Goal: Task Accomplishment & Management: Complete application form

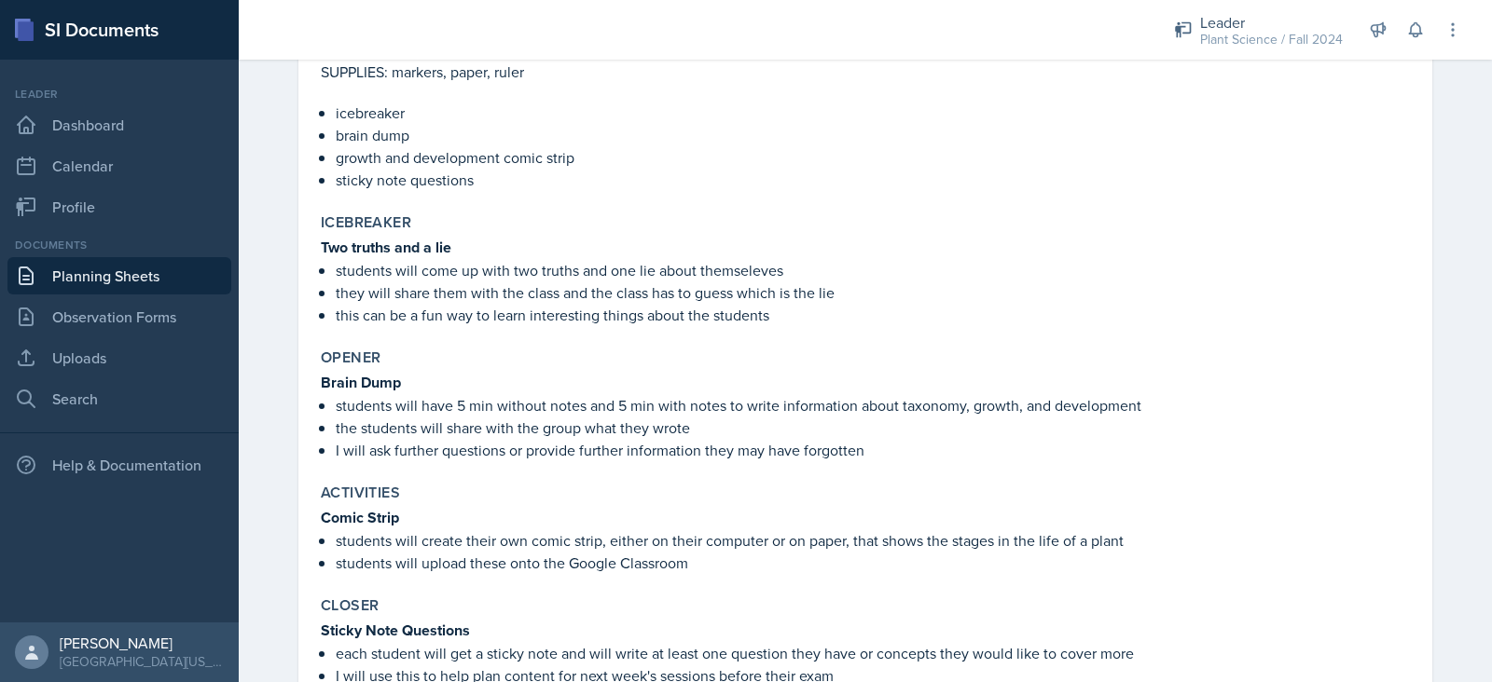
scroll to position [348, 0]
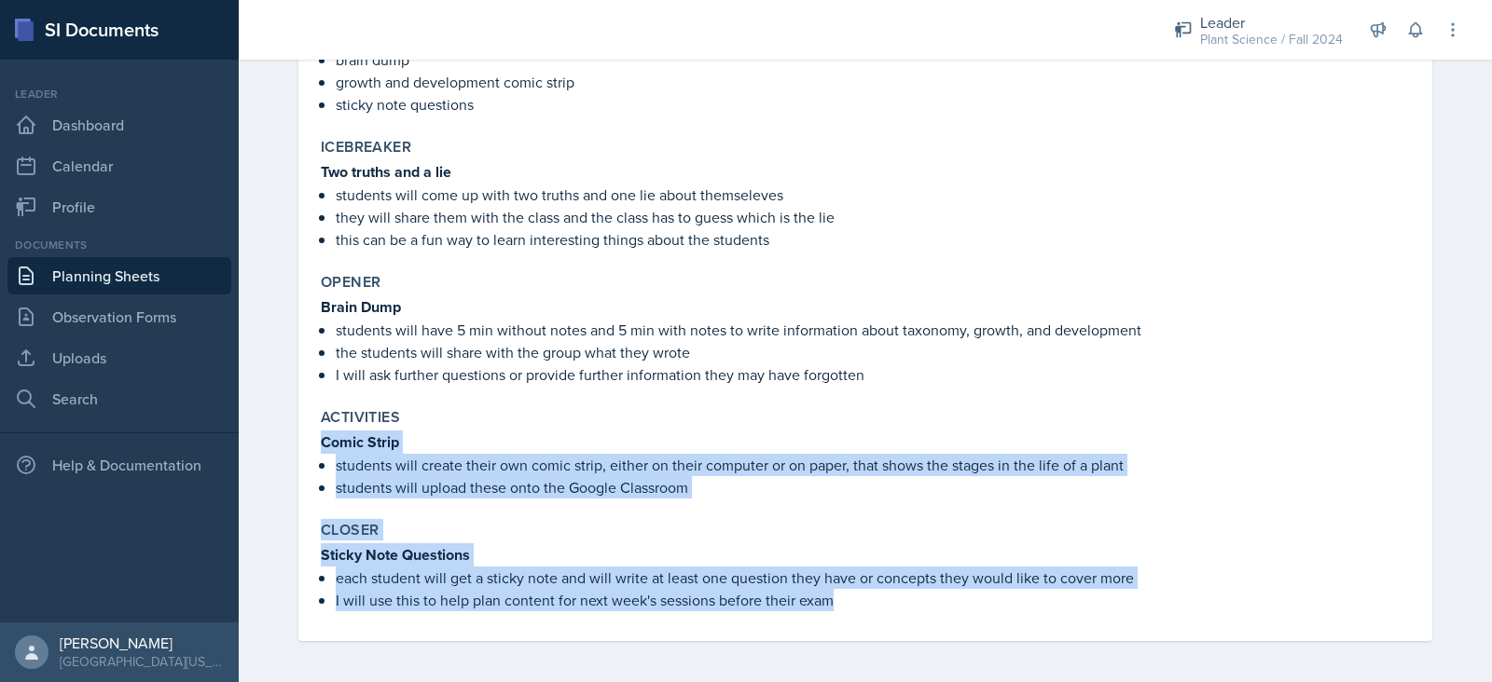
drag, startPoint x: 315, startPoint y: 438, endPoint x: 875, endPoint y: 599, distance: 582.8
click at [875, 599] on div "Topic/Content Covered Growth and Development Agenda items SUPPLIES: markers, pa…" at bounding box center [865, 264] width 1089 height 753
copy div "Comic Strip students will create their own comic strip, either on their compute…"
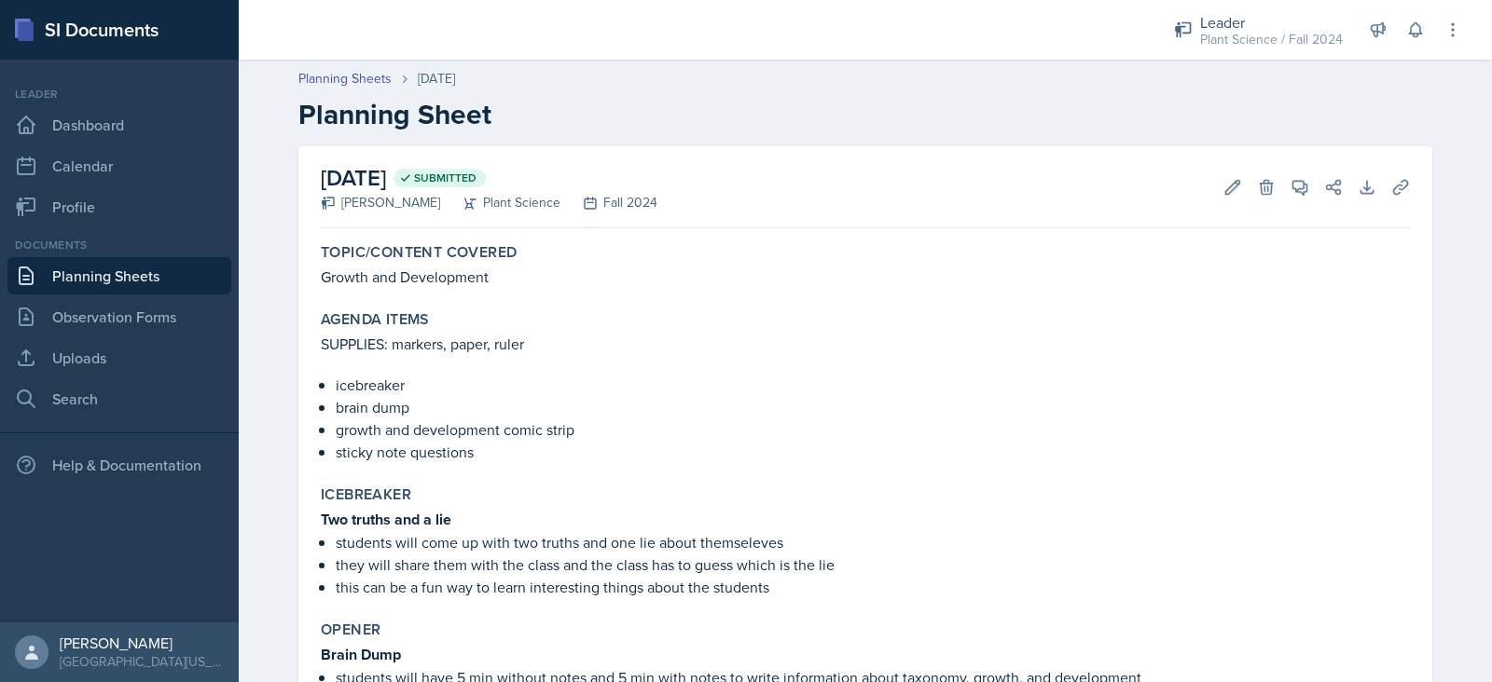
click at [140, 280] on link "Planning Sheets" at bounding box center [119, 275] width 224 height 37
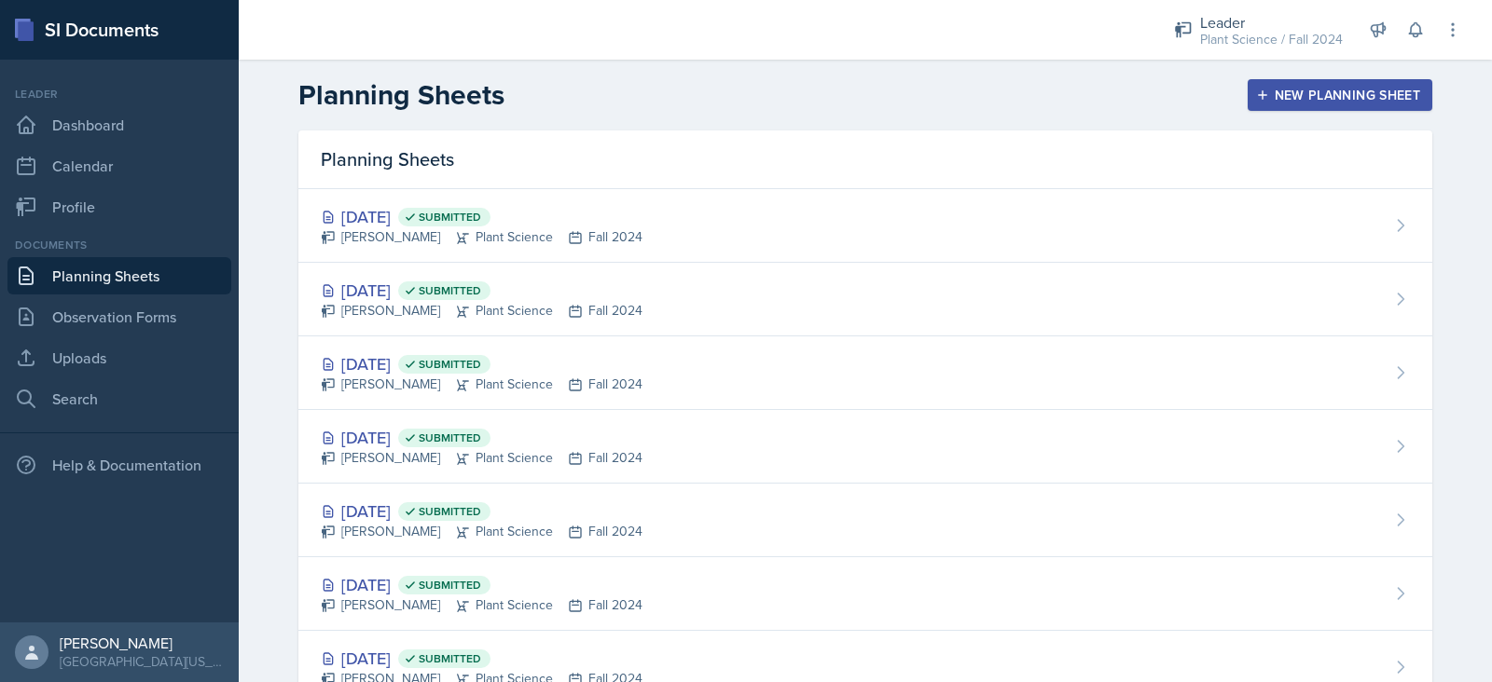
click at [1307, 99] on div "New Planning Sheet" at bounding box center [1340, 95] width 160 height 15
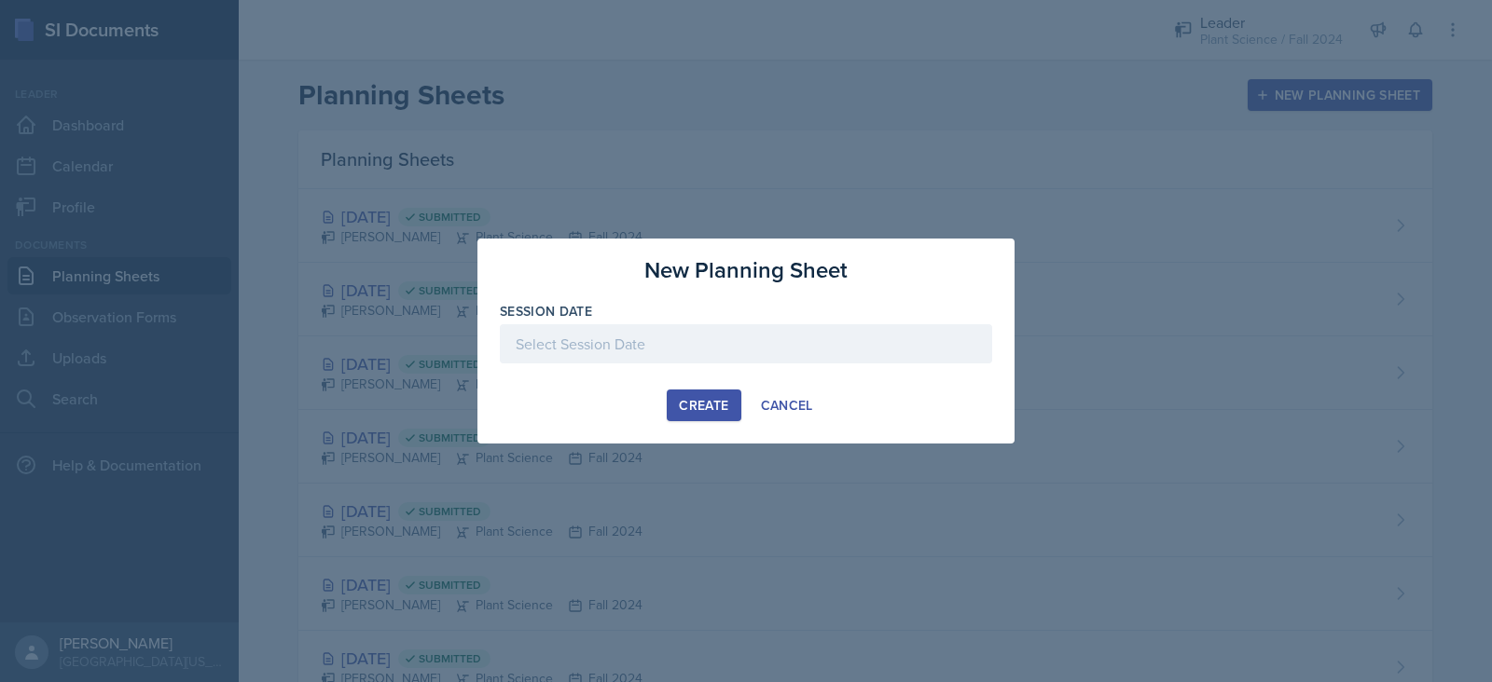
click at [714, 332] on div at bounding box center [746, 343] width 492 height 39
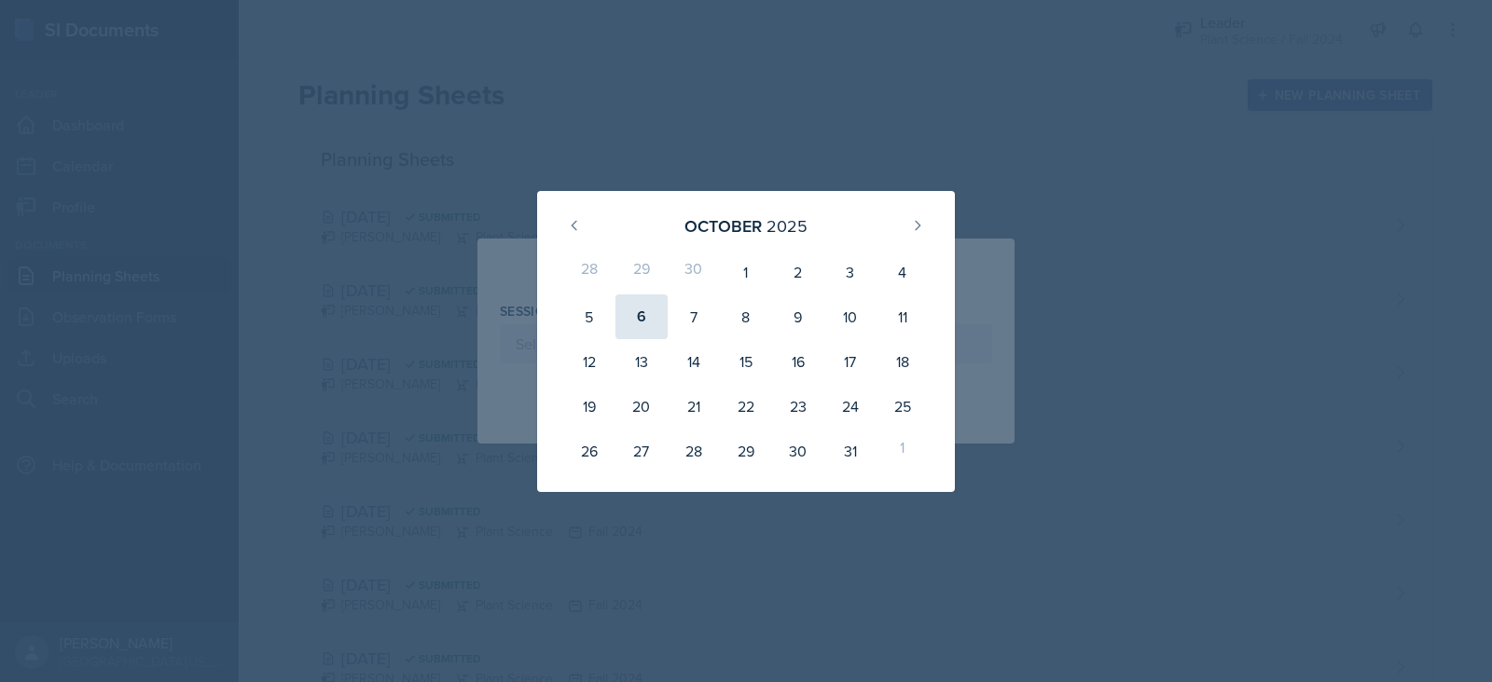
click at [637, 321] on div "6" at bounding box center [641, 317] width 52 height 45
type input "[DATE]"
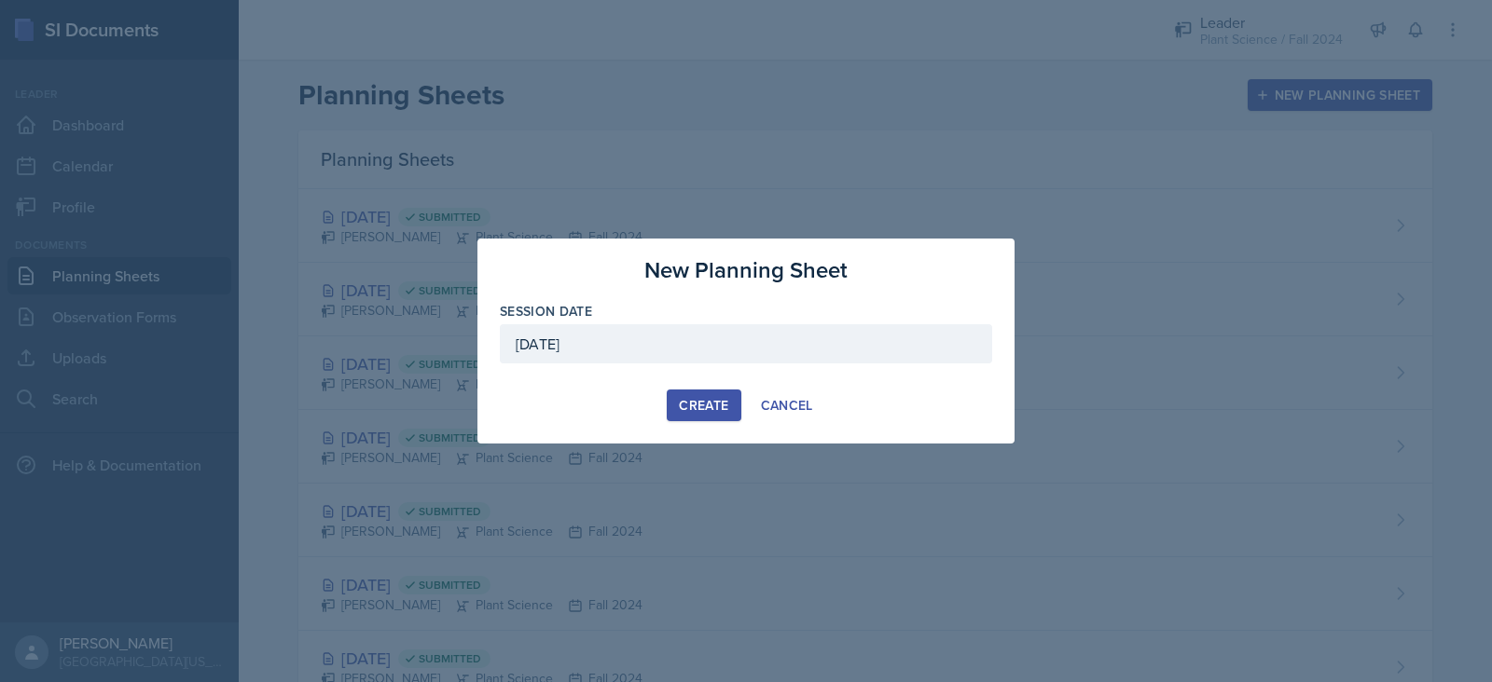
click at [714, 398] on div "Create" at bounding box center [703, 405] width 49 height 15
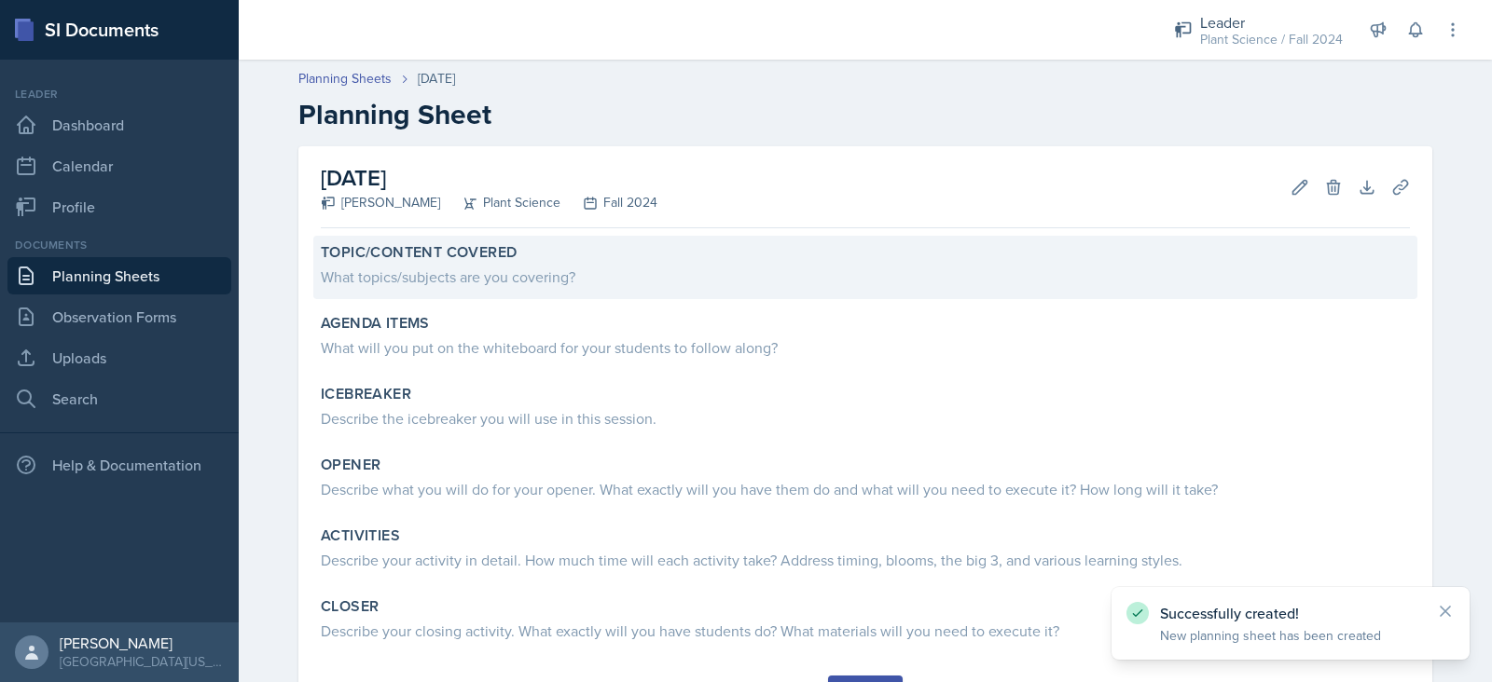
click at [510, 284] on div "What topics/subjects are you covering?" at bounding box center [865, 277] width 1089 height 22
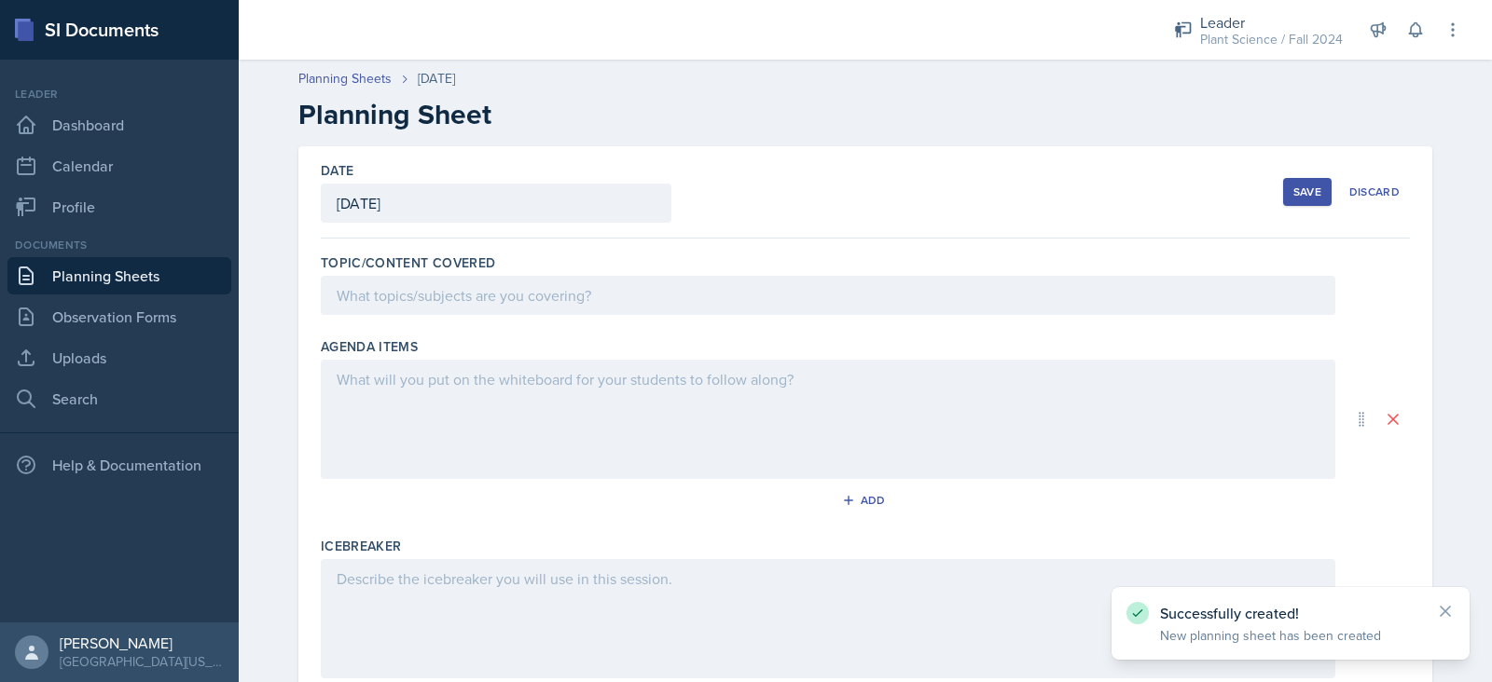
click at [510, 284] on div at bounding box center [828, 295] width 1014 height 39
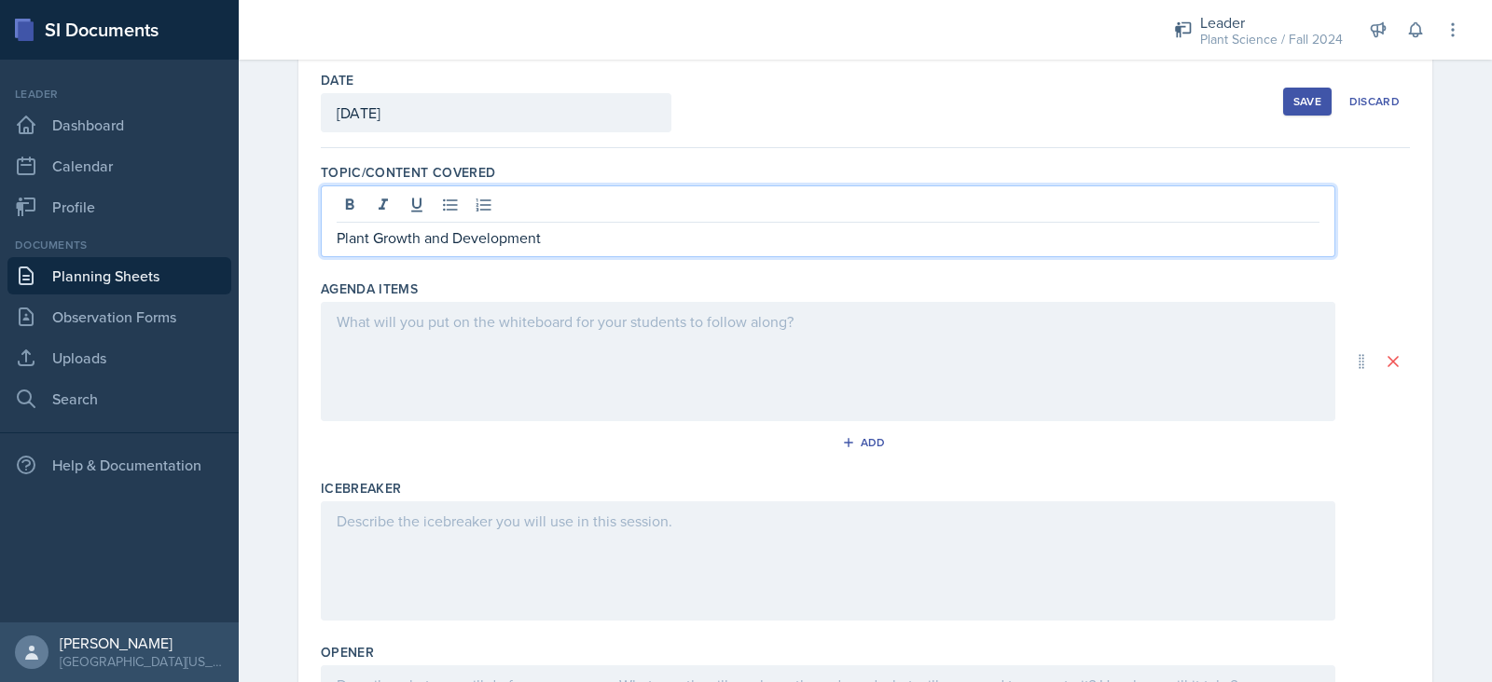
click at [519, 324] on p at bounding box center [828, 321] width 983 height 22
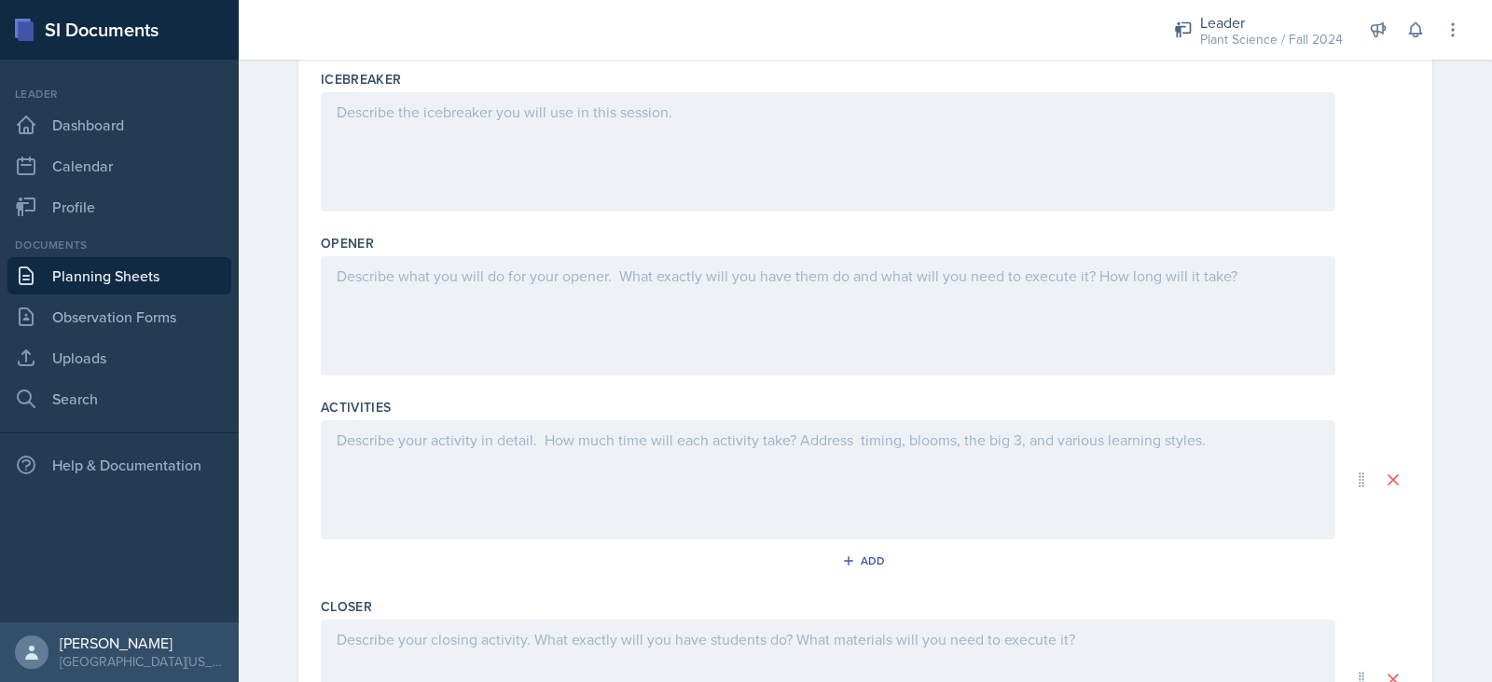
scroll to position [468, 0]
click at [846, 553] on div "Add" at bounding box center [866, 560] width 40 height 15
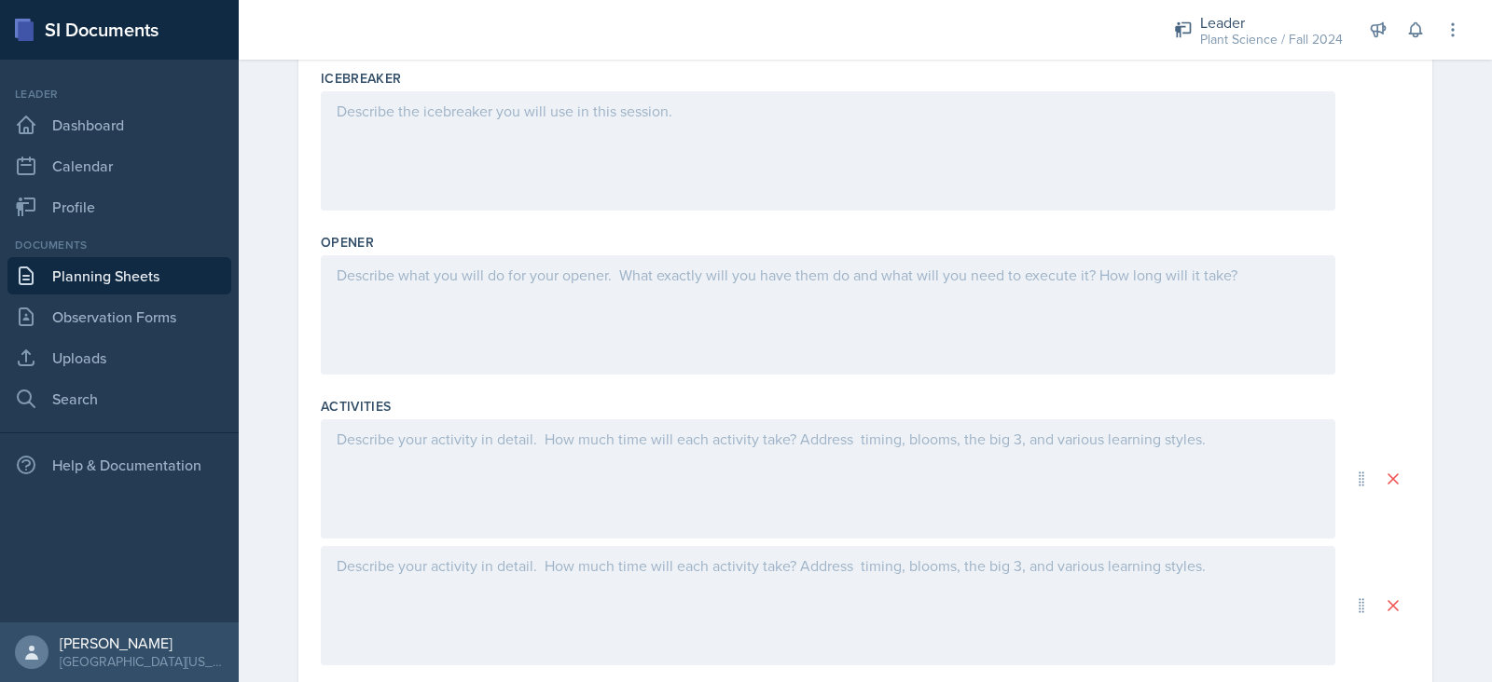
click at [601, 568] on div at bounding box center [828, 605] width 1014 height 119
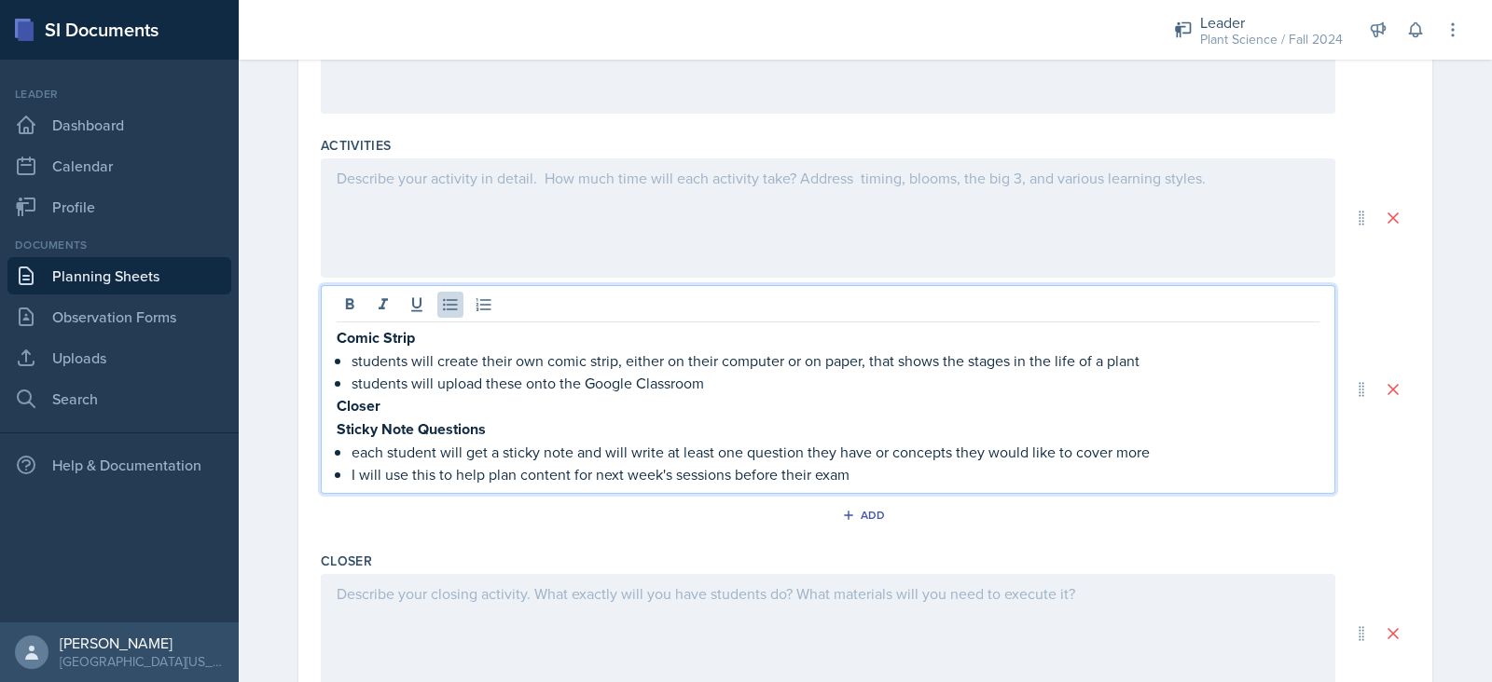
scroll to position [743, 0]
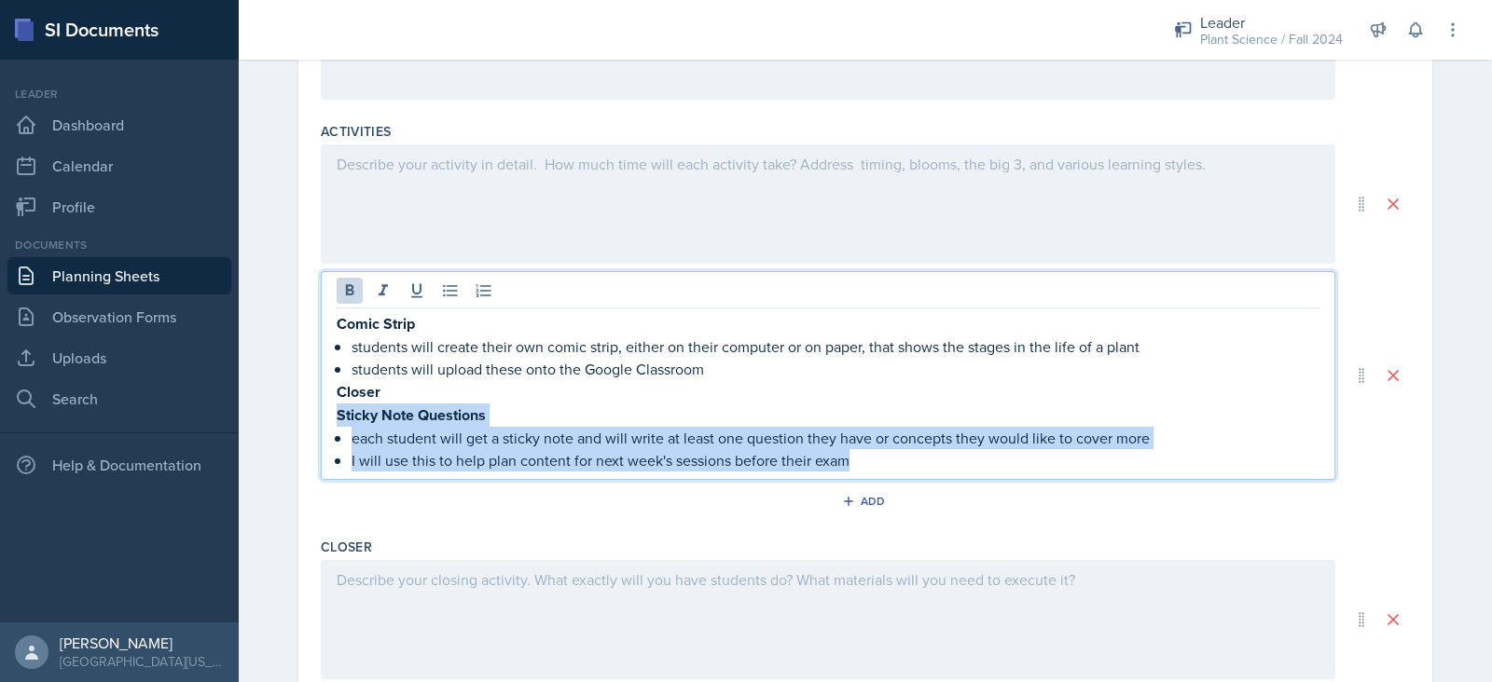
drag, startPoint x: 912, startPoint y: 454, endPoint x: 289, endPoint y: 417, distance: 623.9
click at [298, 417] on div "Date [DATE] [DATE] 28 29 30 1 2 3 4 5 6 7 8 9 10 11 12 13 14 15 16 17 18 19 20 …" at bounding box center [865, 74] width 1134 height 1342
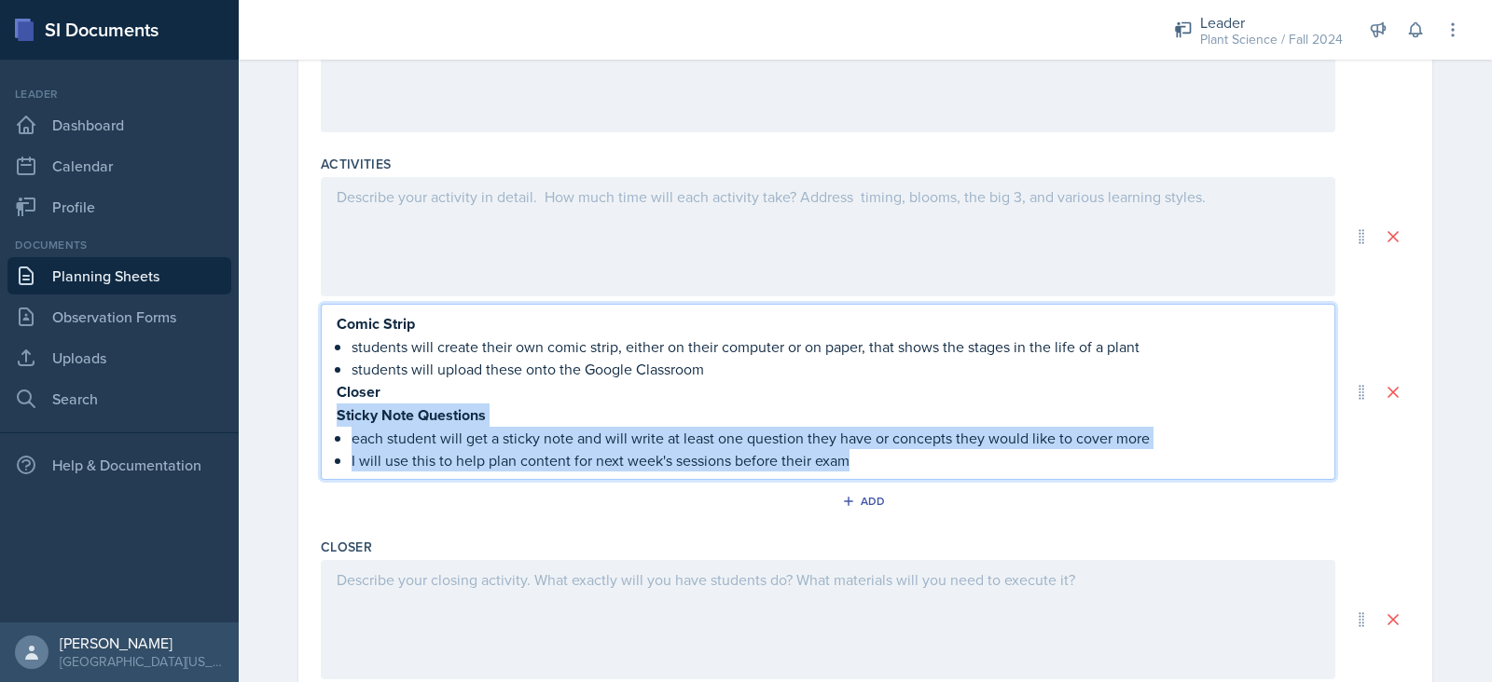
copy div "Sticky Note Questions each student will get a sticky note and will write at lea…"
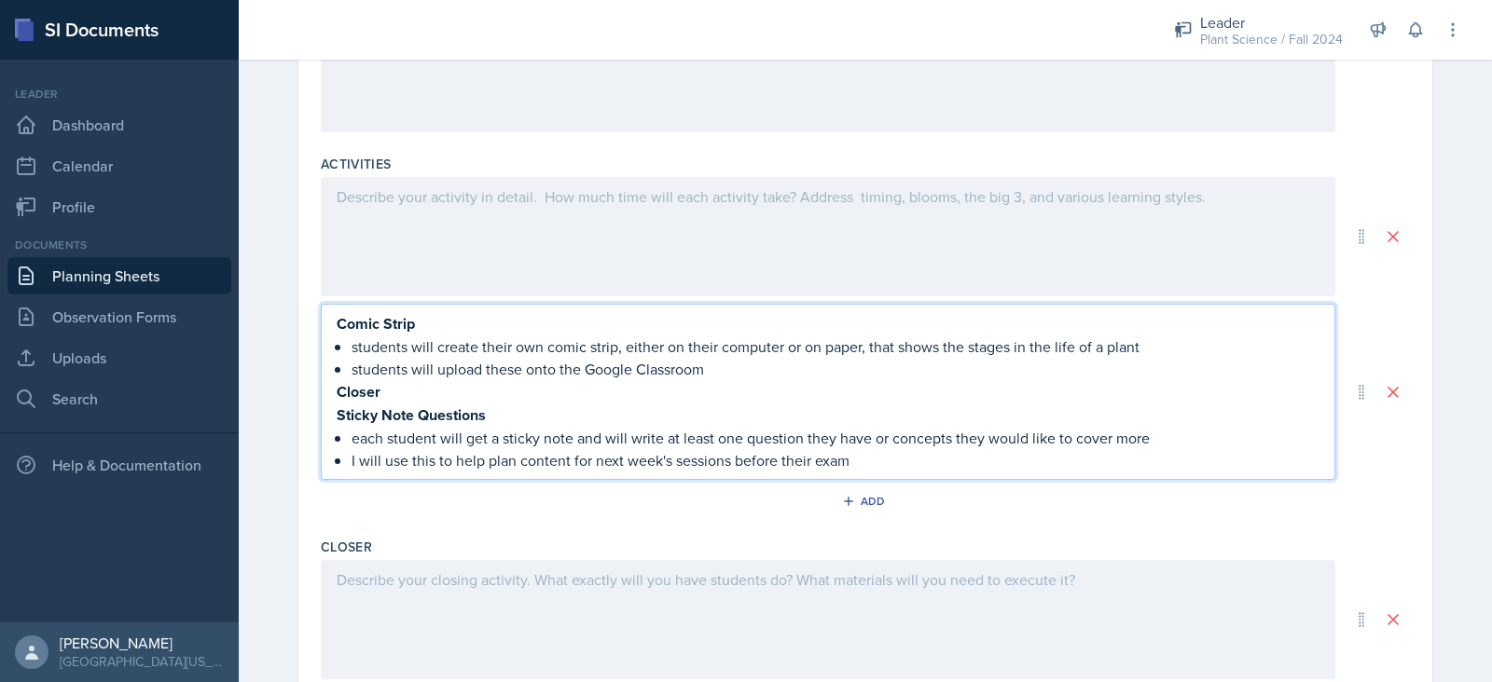
click at [474, 561] on div at bounding box center [828, 619] width 1014 height 119
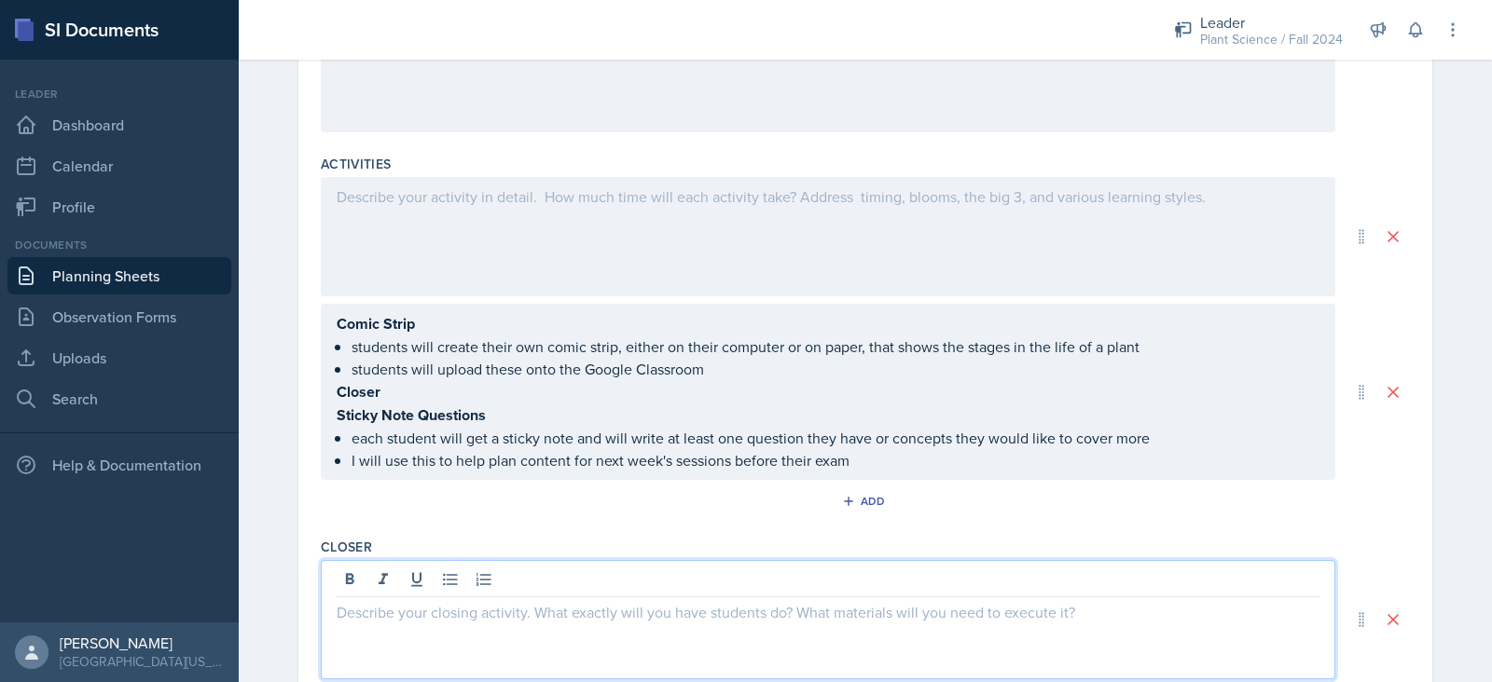
scroll to position [743, 0]
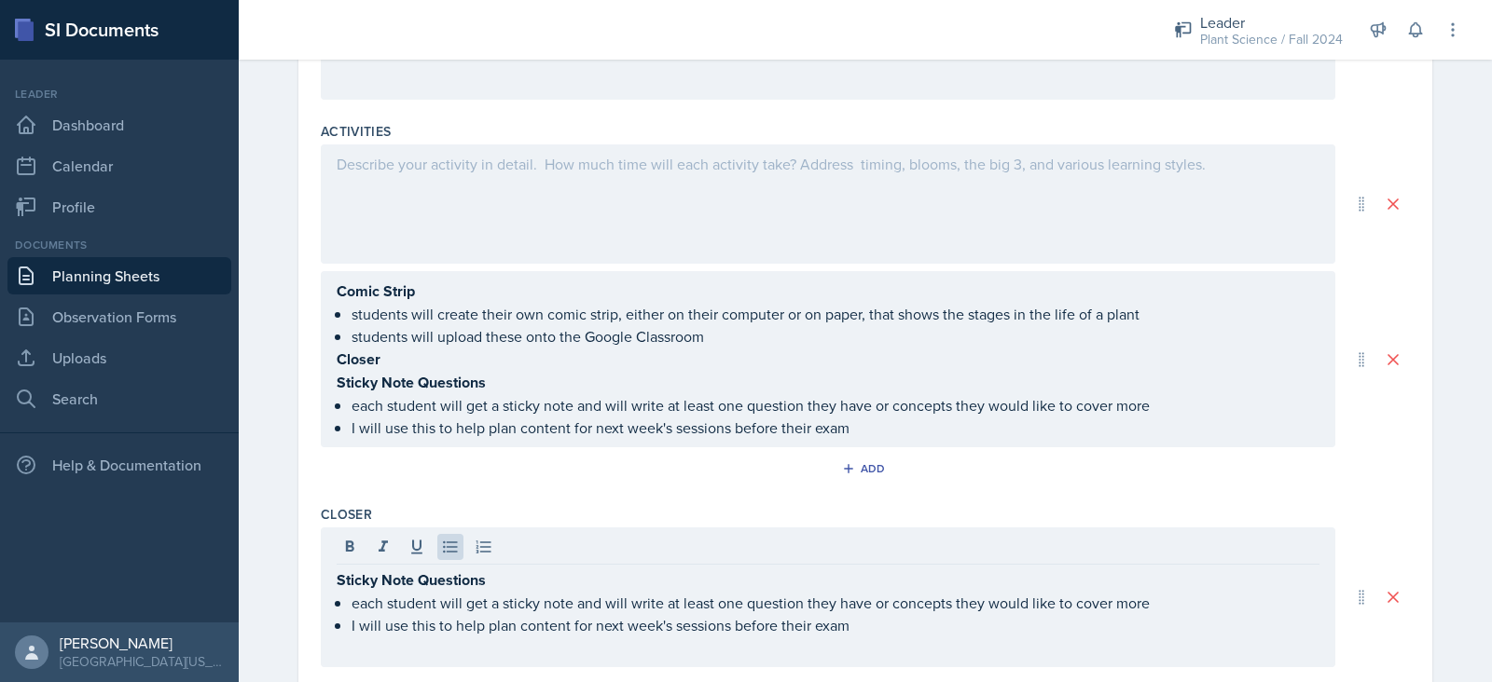
drag, startPoint x: 324, startPoint y: 355, endPoint x: 667, endPoint y: 426, distance: 350.3
click at [667, 426] on div "Comic Strip students will create their own comic strip, either on their compute…" at bounding box center [828, 359] width 1014 height 176
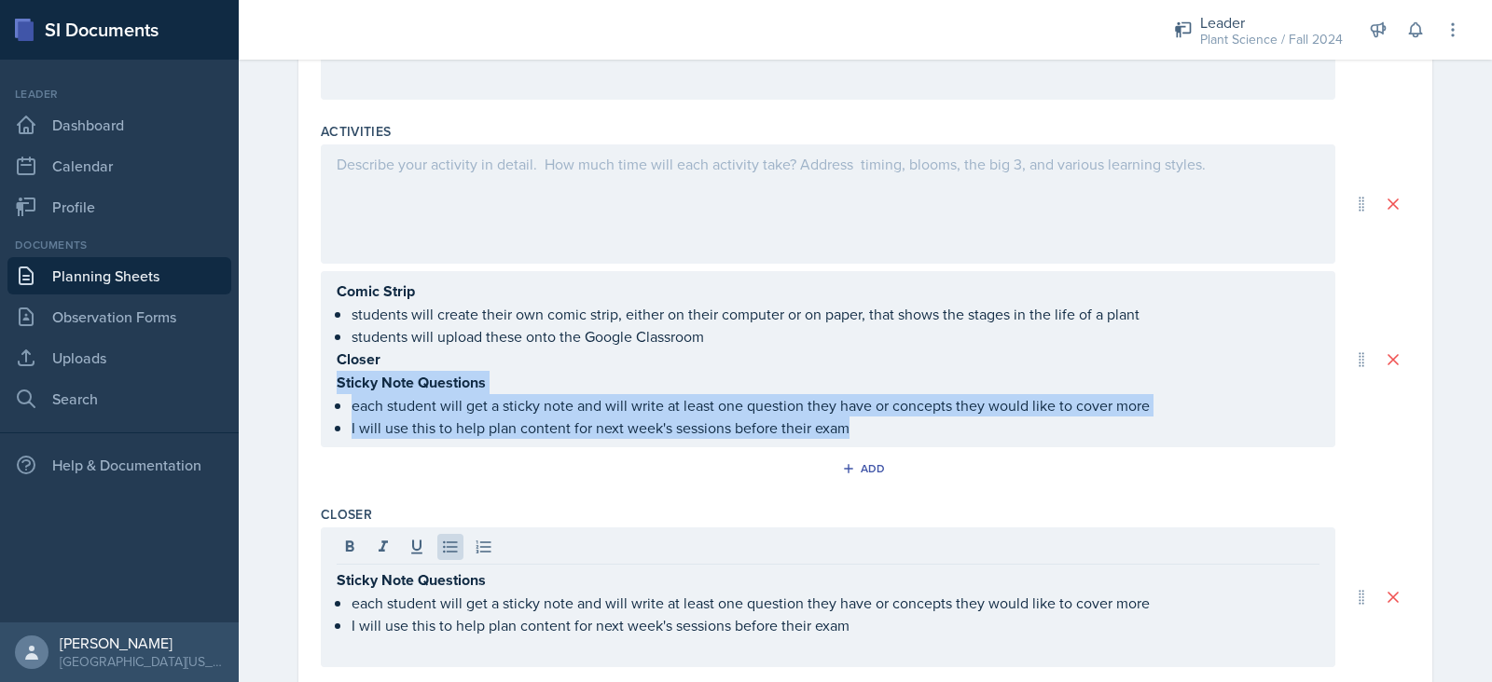
scroll to position [776, 0]
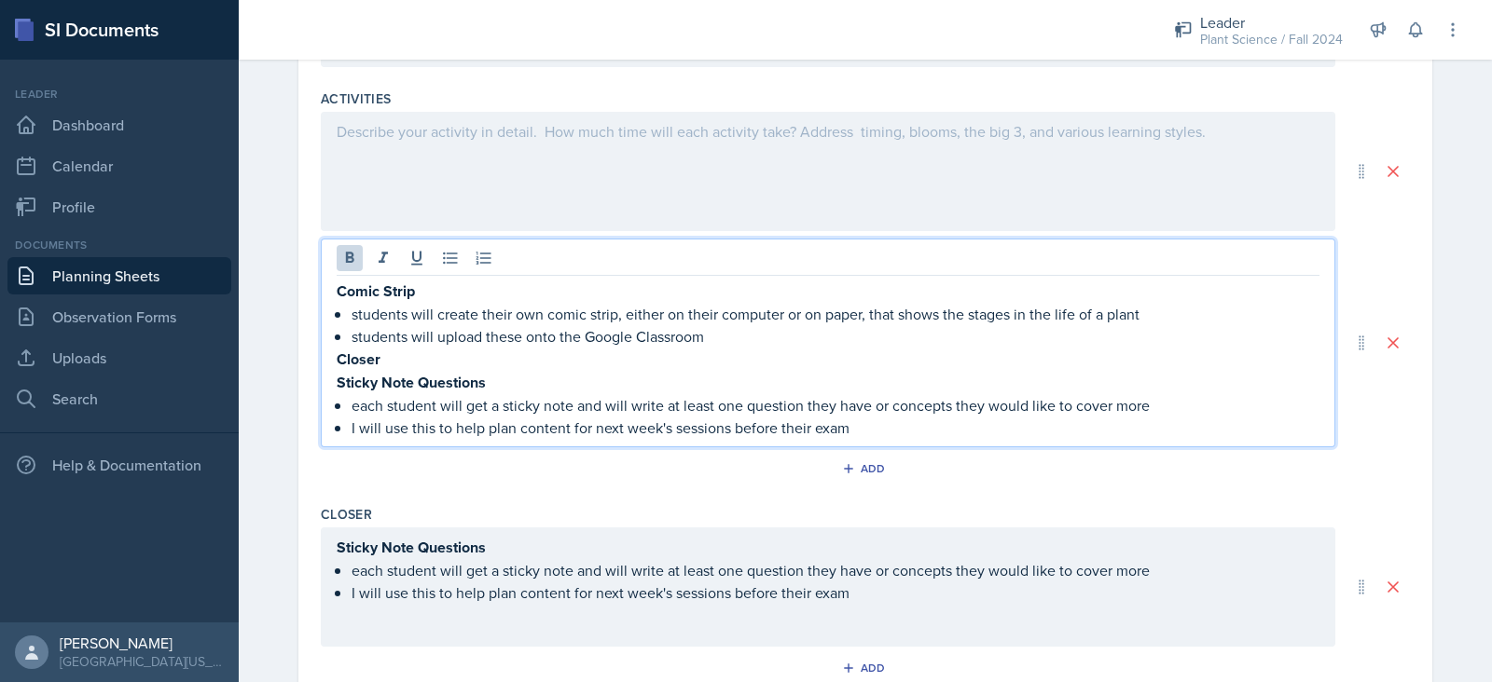
click at [337, 355] on strong "Closer" at bounding box center [359, 359] width 44 height 21
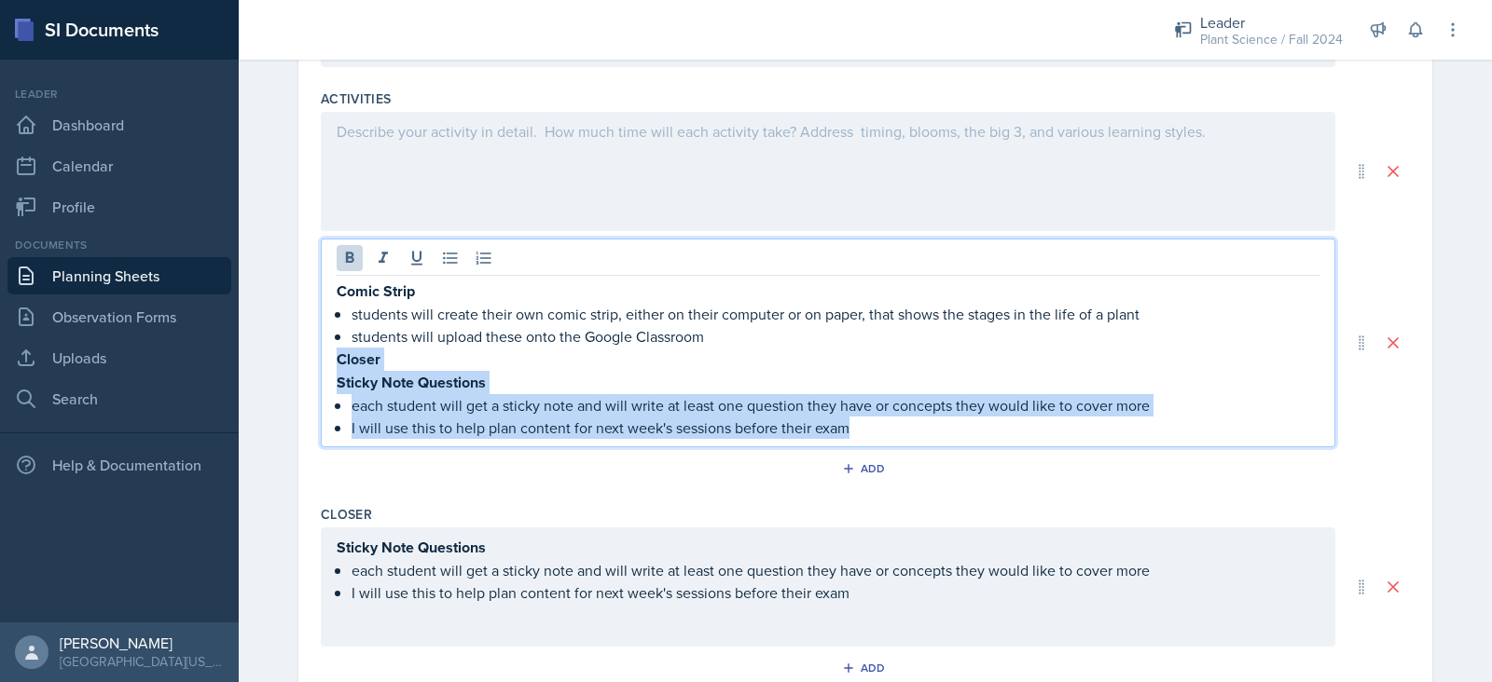
drag, startPoint x: 329, startPoint y: 355, endPoint x: 869, endPoint y: 422, distance: 544.0
click at [869, 422] on div "Comic Strip students will create their own comic strip, either on their compute…" at bounding box center [828, 359] width 983 height 159
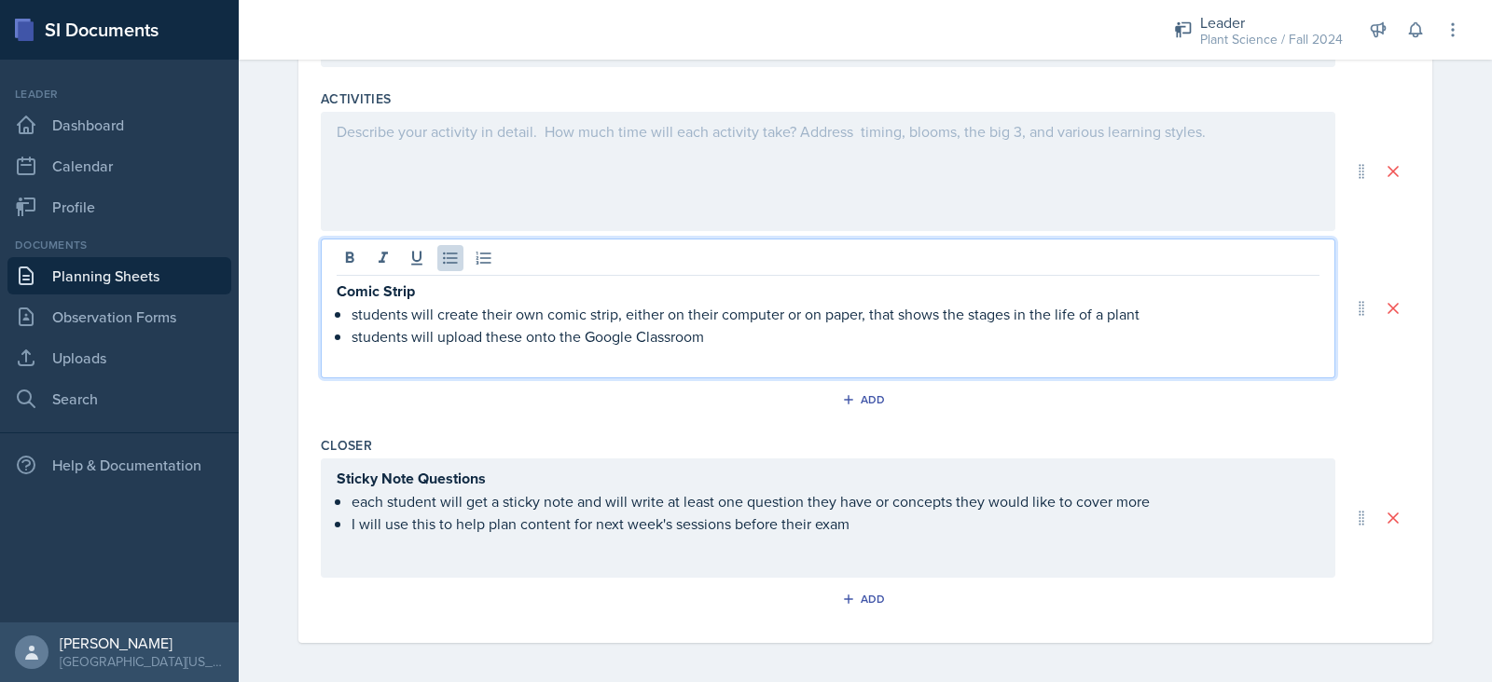
scroll to position [759, 0]
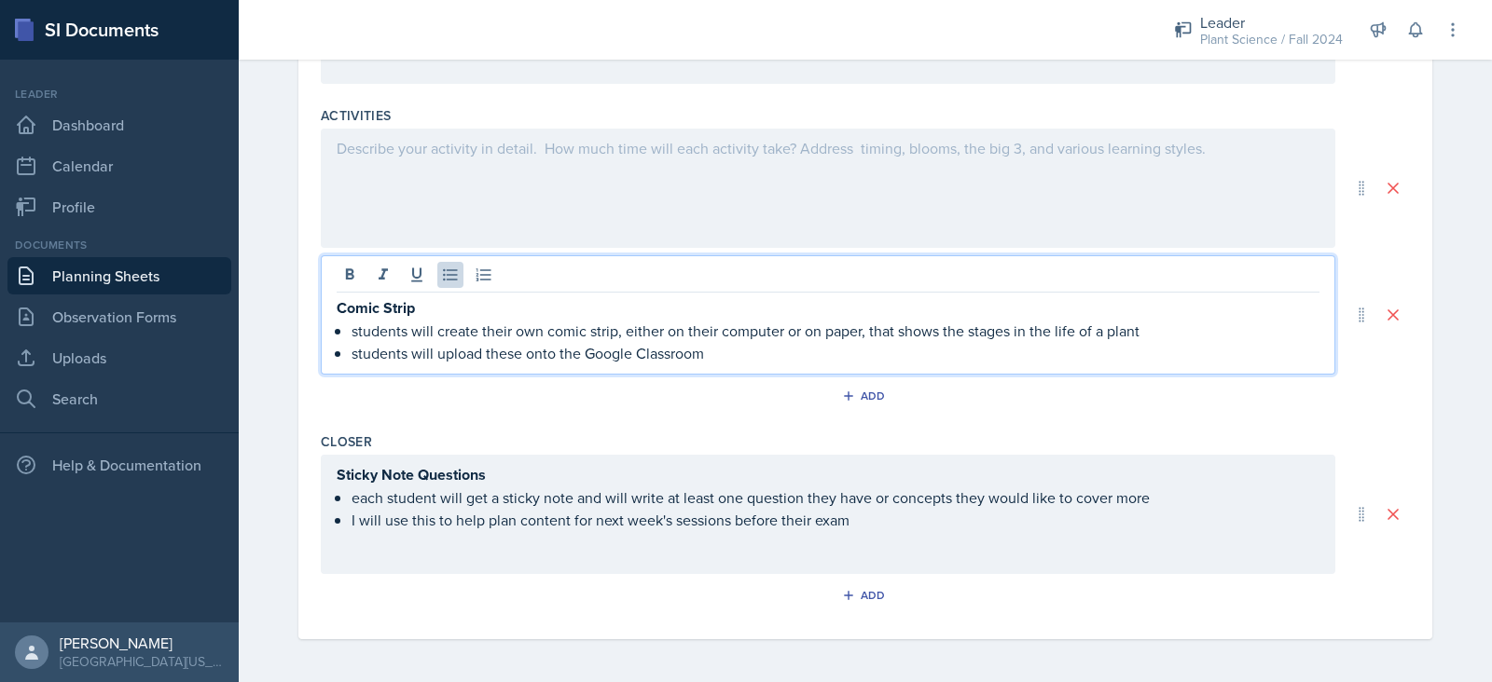
click at [648, 560] on div "Sticky Note Questions each student will get a sticky note and will write at lea…" at bounding box center [828, 514] width 1014 height 119
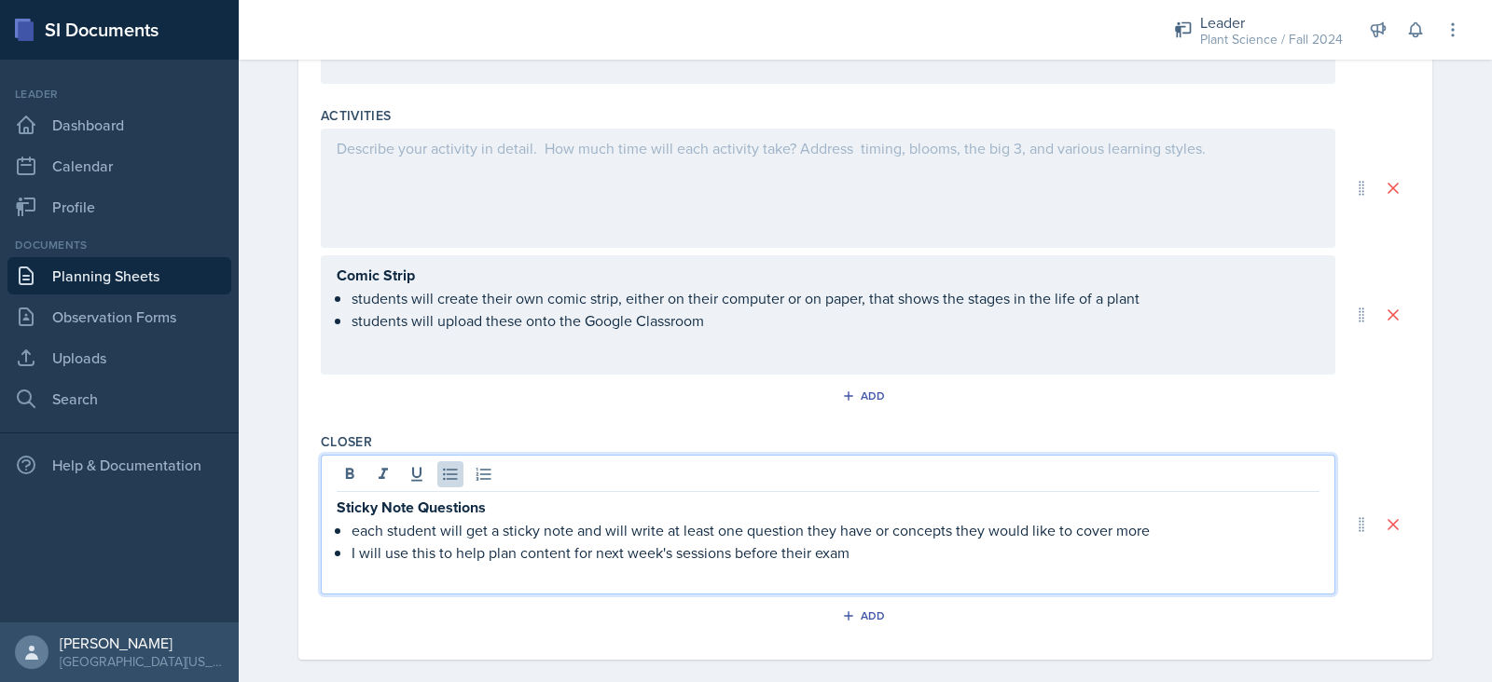
scroll to position [778, 0]
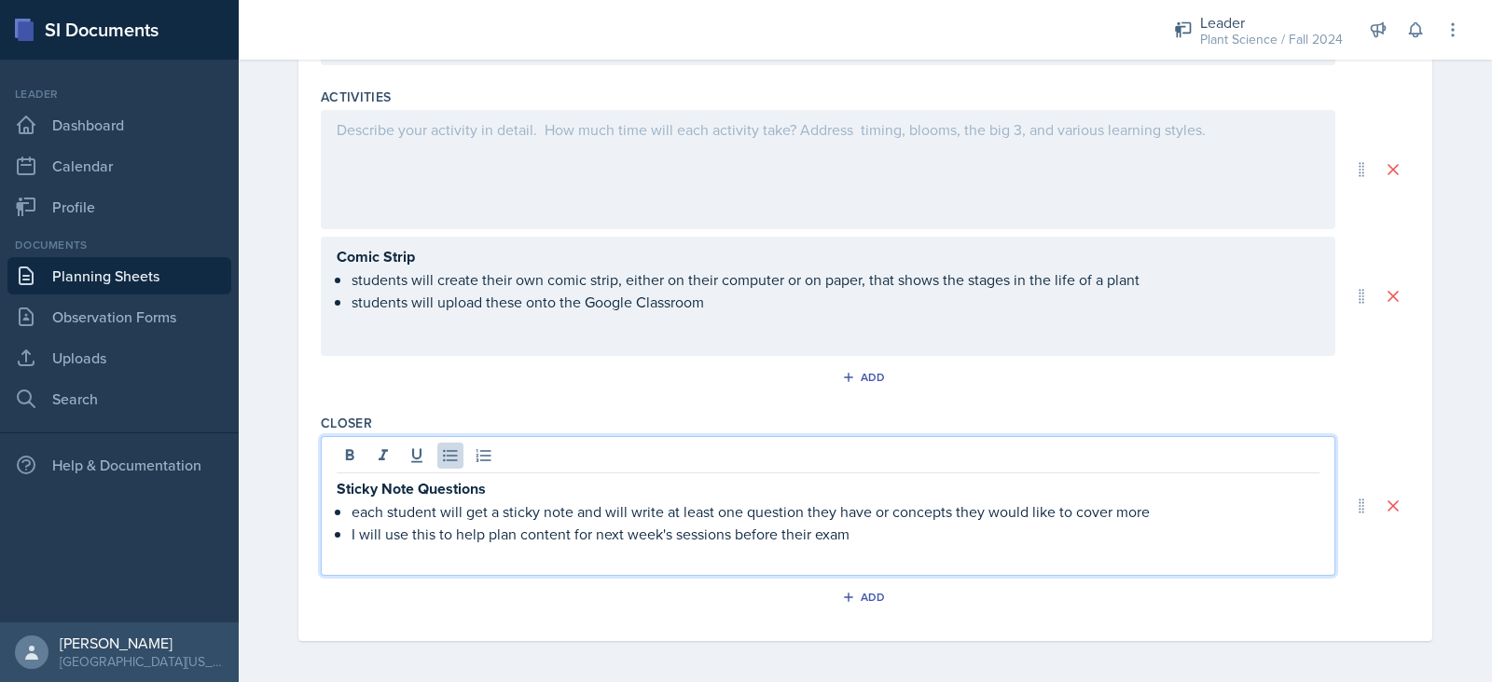
click at [635, 557] on p at bounding box center [828, 556] width 983 height 22
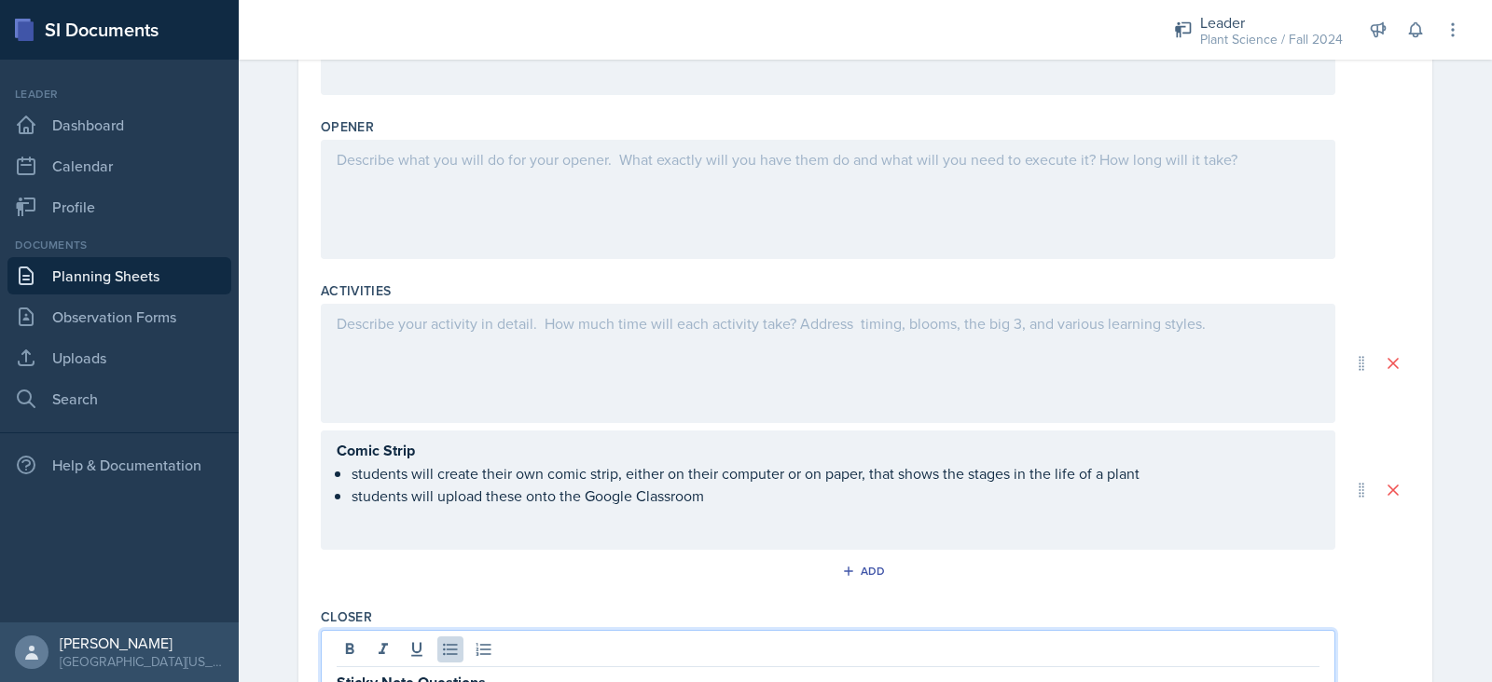
click at [631, 346] on div at bounding box center [828, 363] width 1014 height 119
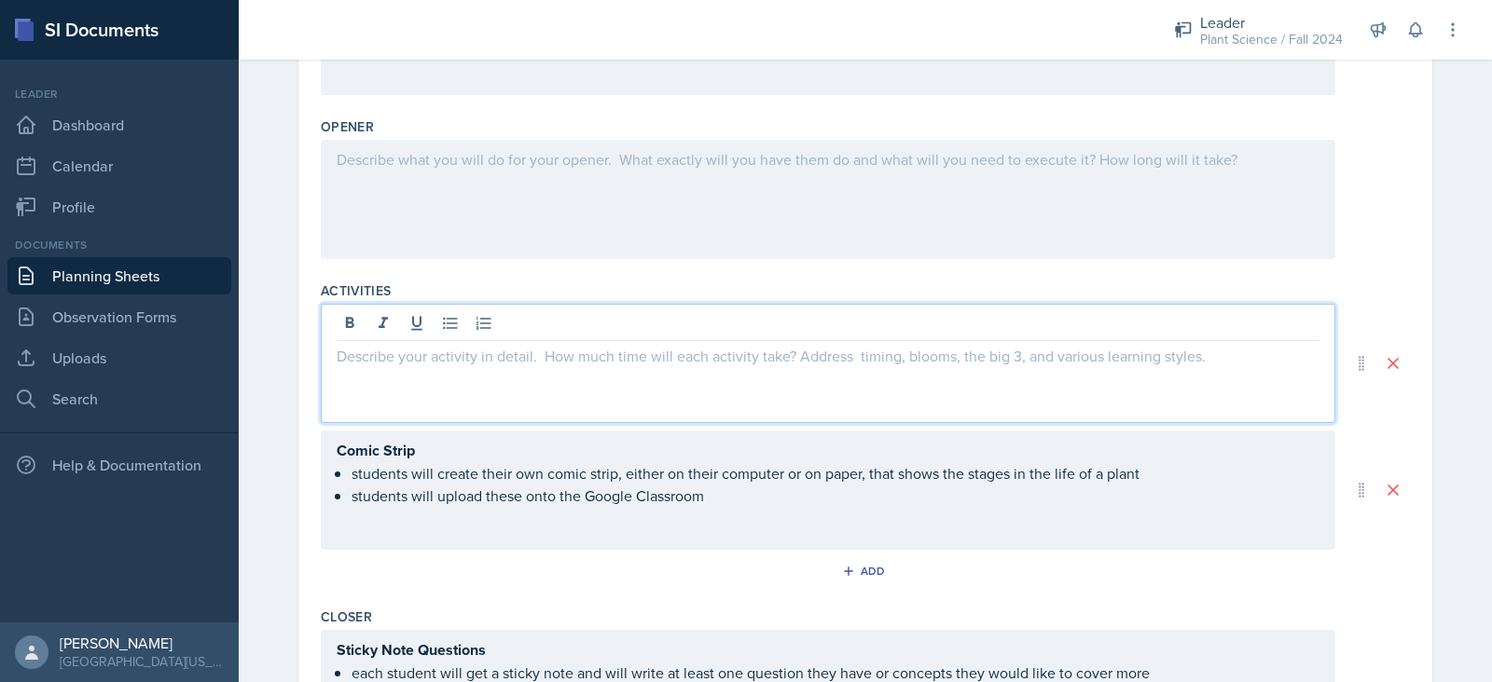
scroll to position [615, 0]
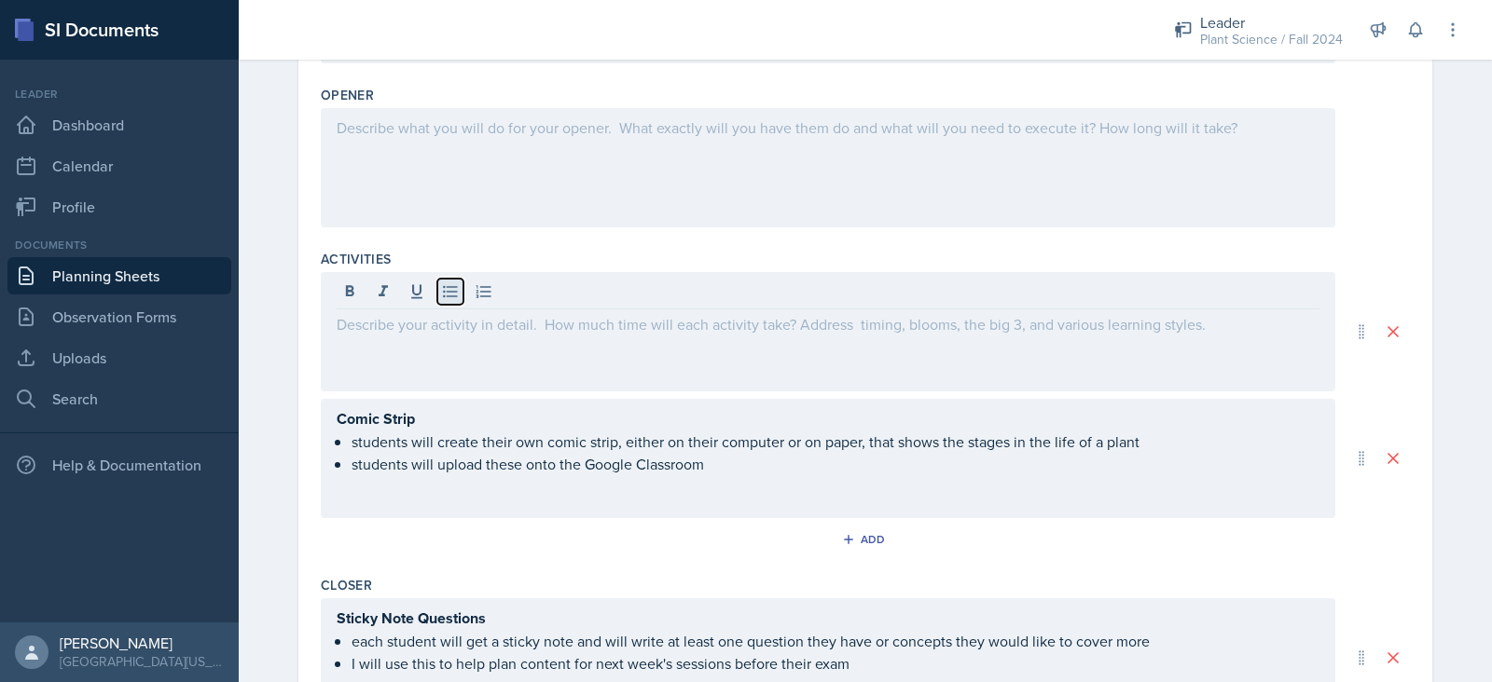
click at [446, 294] on icon at bounding box center [450, 292] width 14 height 12
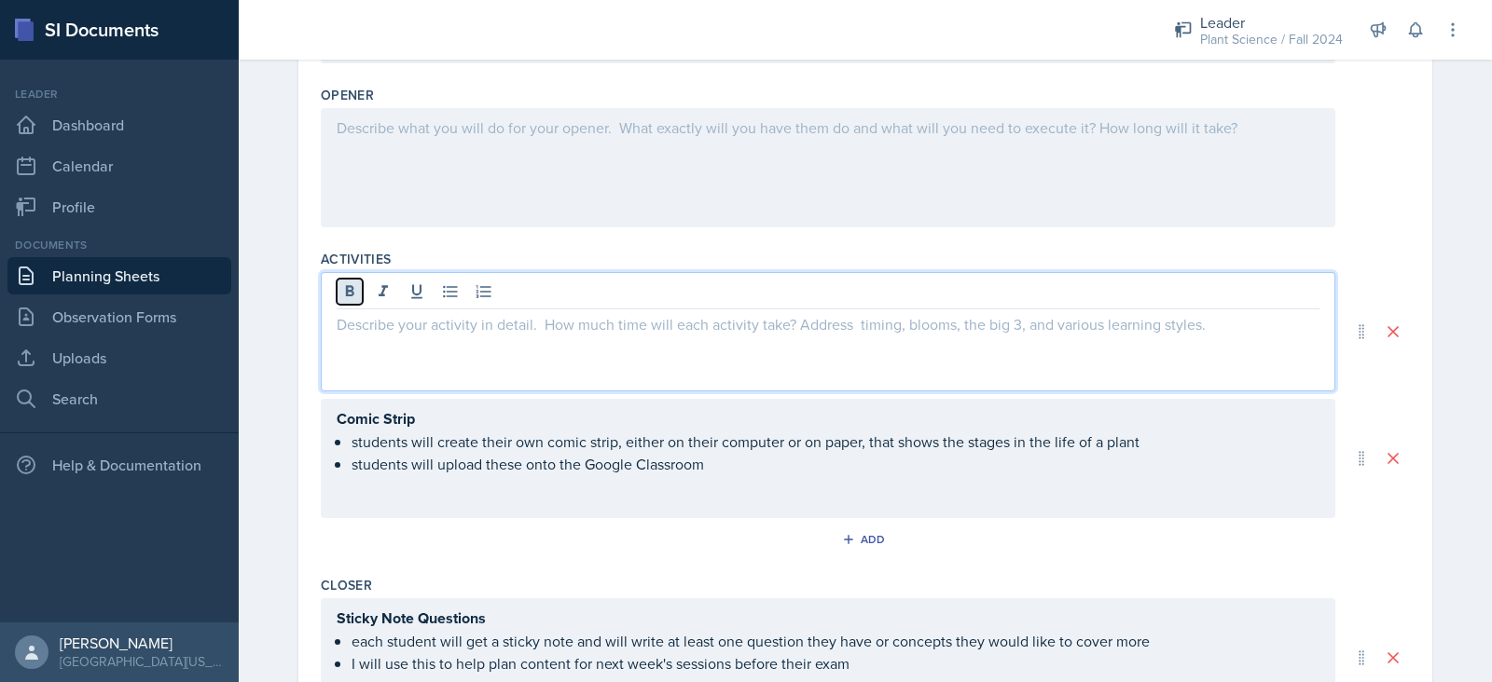
click at [346, 292] on icon at bounding box center [350, 290] width 8 height 11
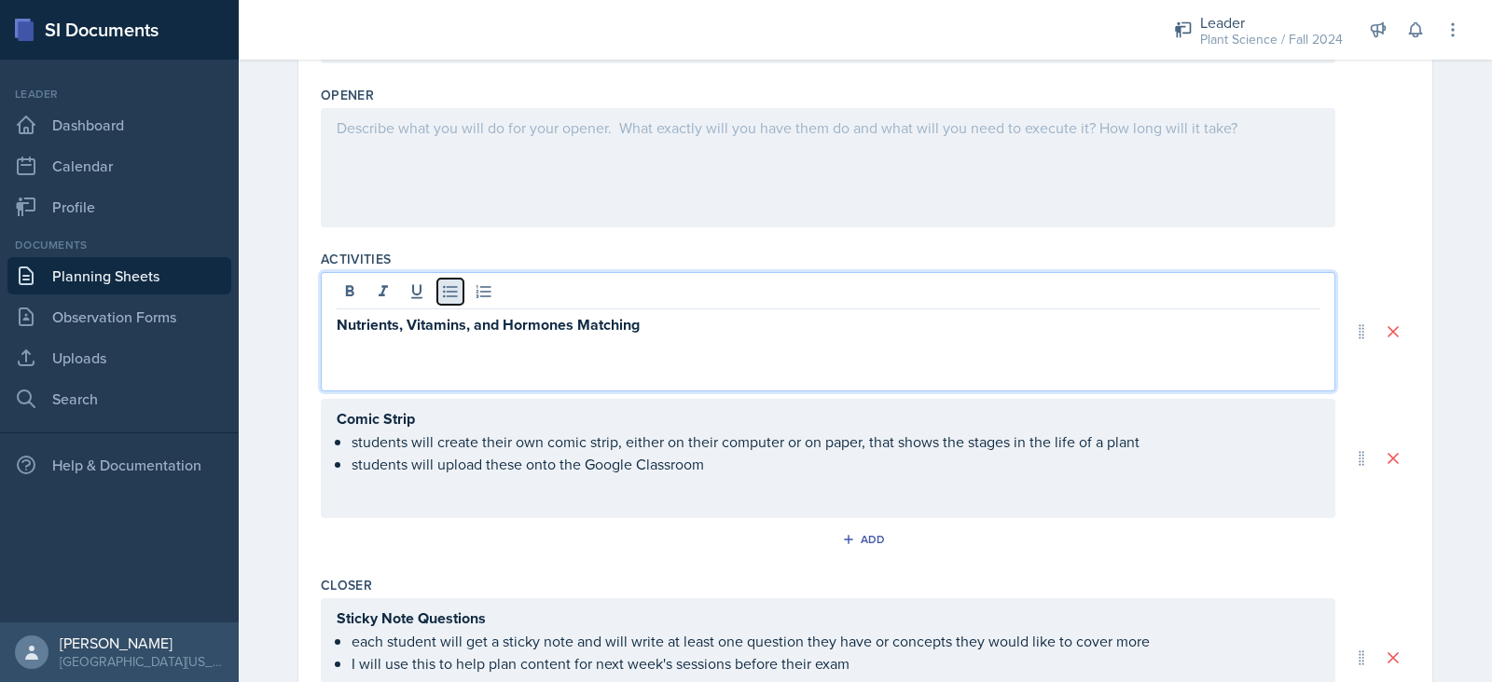
click at [441, 283] on icon at bounding box center [450, 291] width 19 height 19
click at [471, 502] on div "Comic Strip students will create their own comic strip, either on their compute…" at bounding box center [828, 458] width 1014 height 119
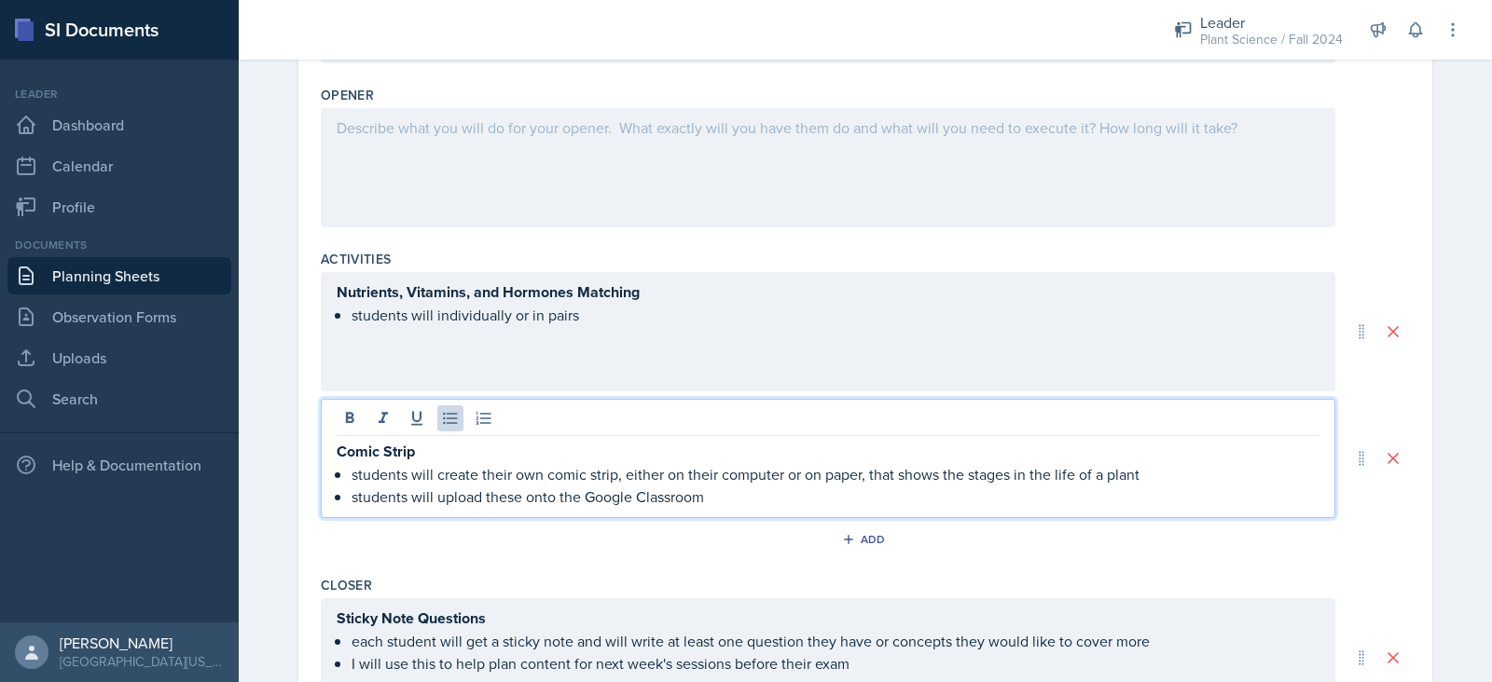
scroll to position [648, 0]
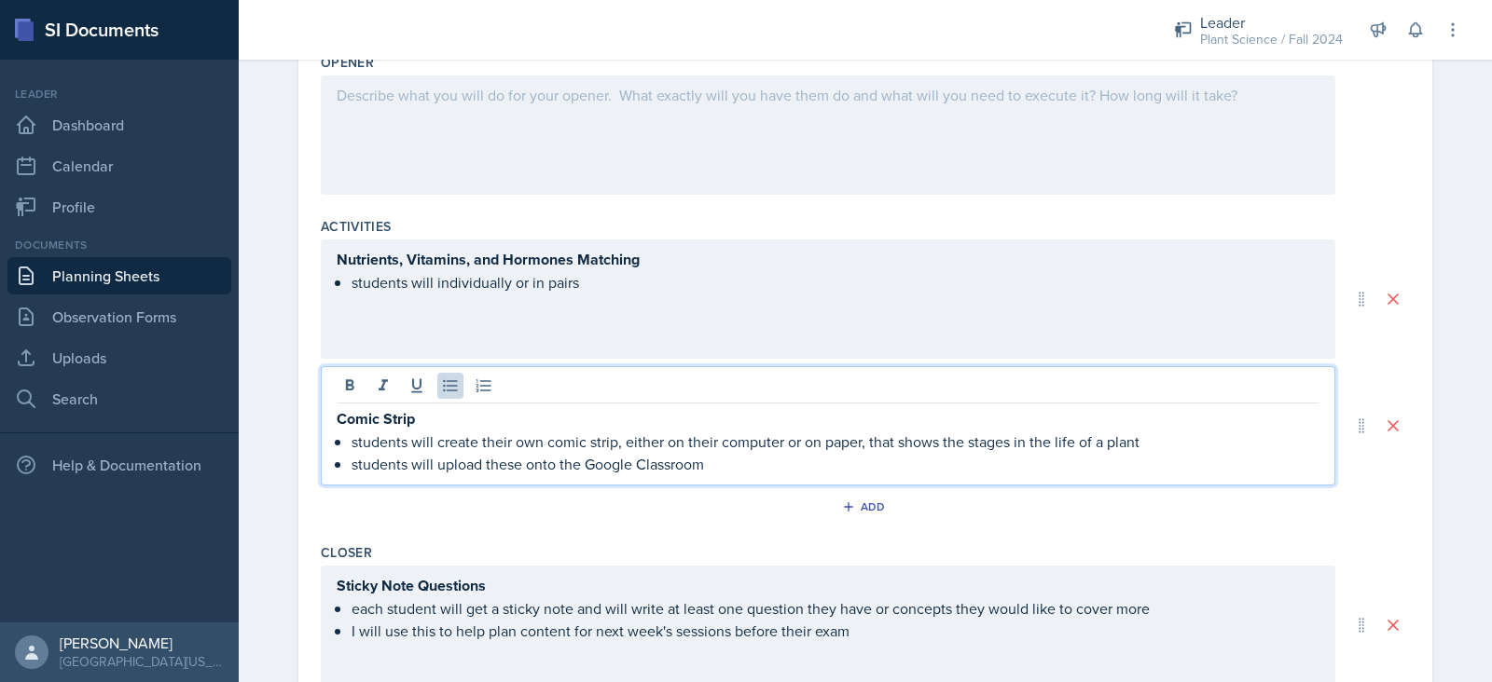
click at [654, 281] on div "Nutrients, Vitamins, and Hormones Matching students will individually or in pai…" at bounding box center [828, 271] width 983 height 46
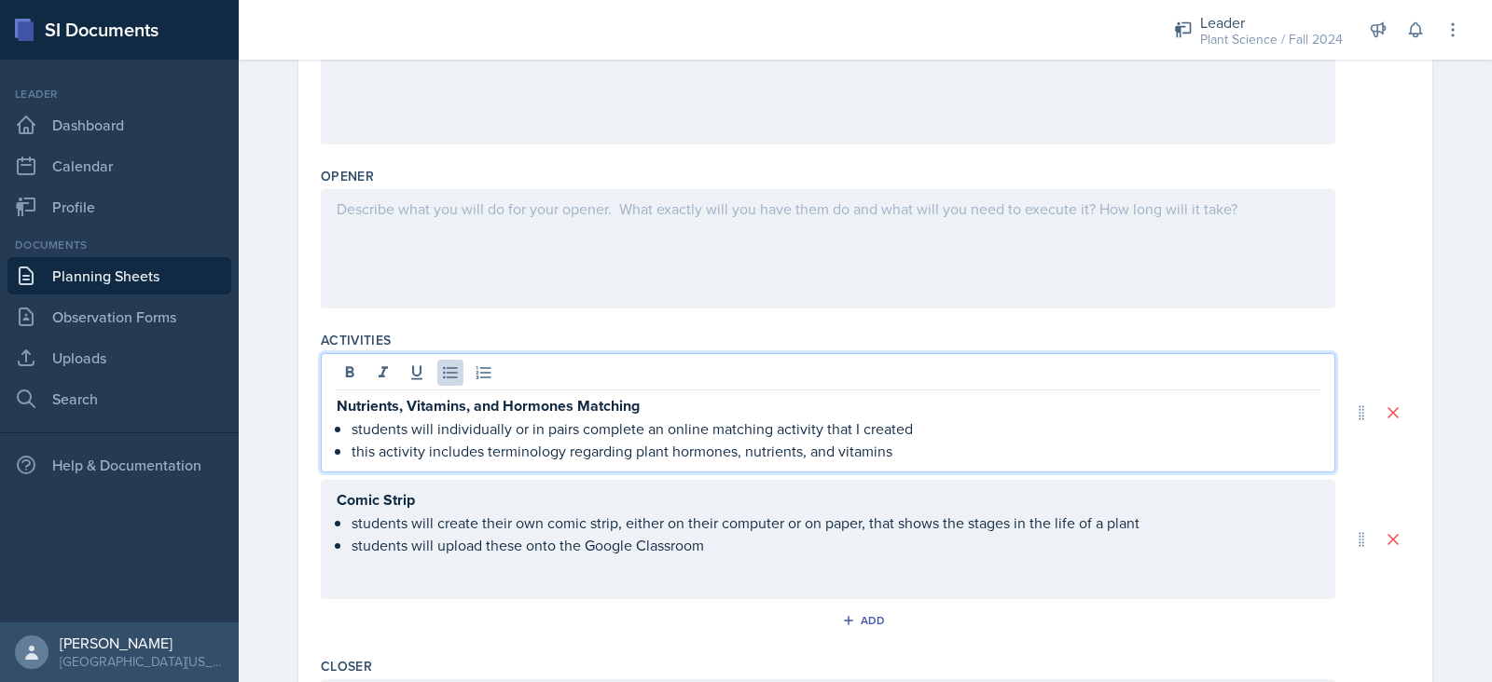
click at [646, 236] on div at bounding box center [828, 248] width 1014 height 119
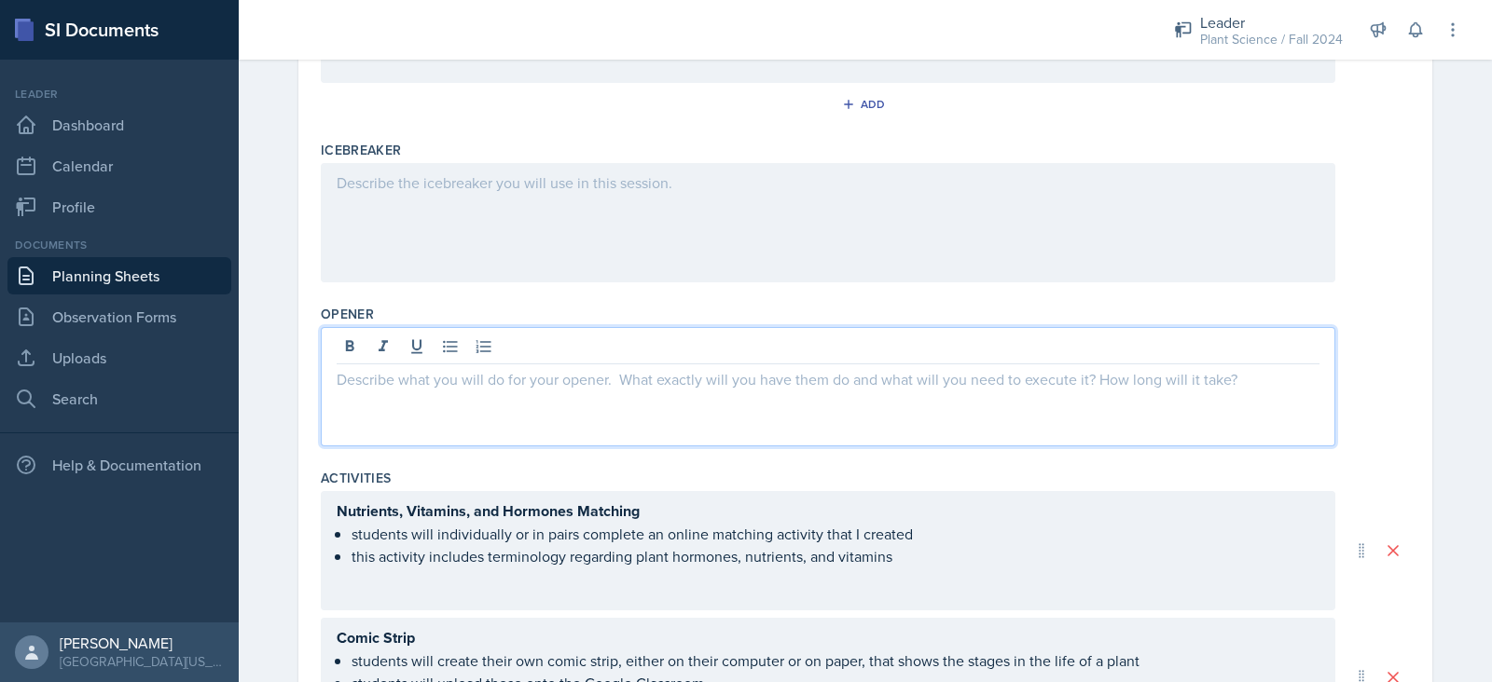
scroll to position [395, 0]
click at [346, 342] on icon at bounding box center [349, 347] width 19 height 19
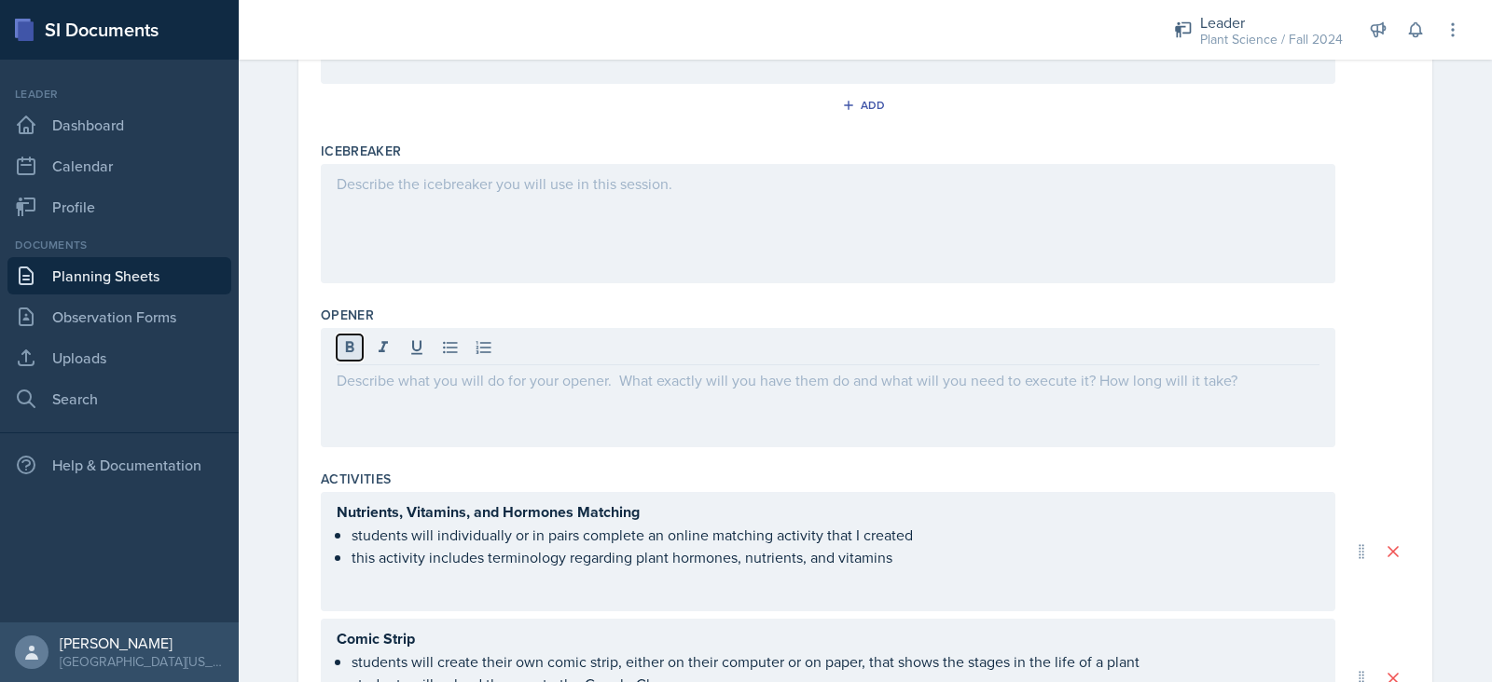
click at [346, 342] on icon at bounding box center [349, 347] width 19 height 19
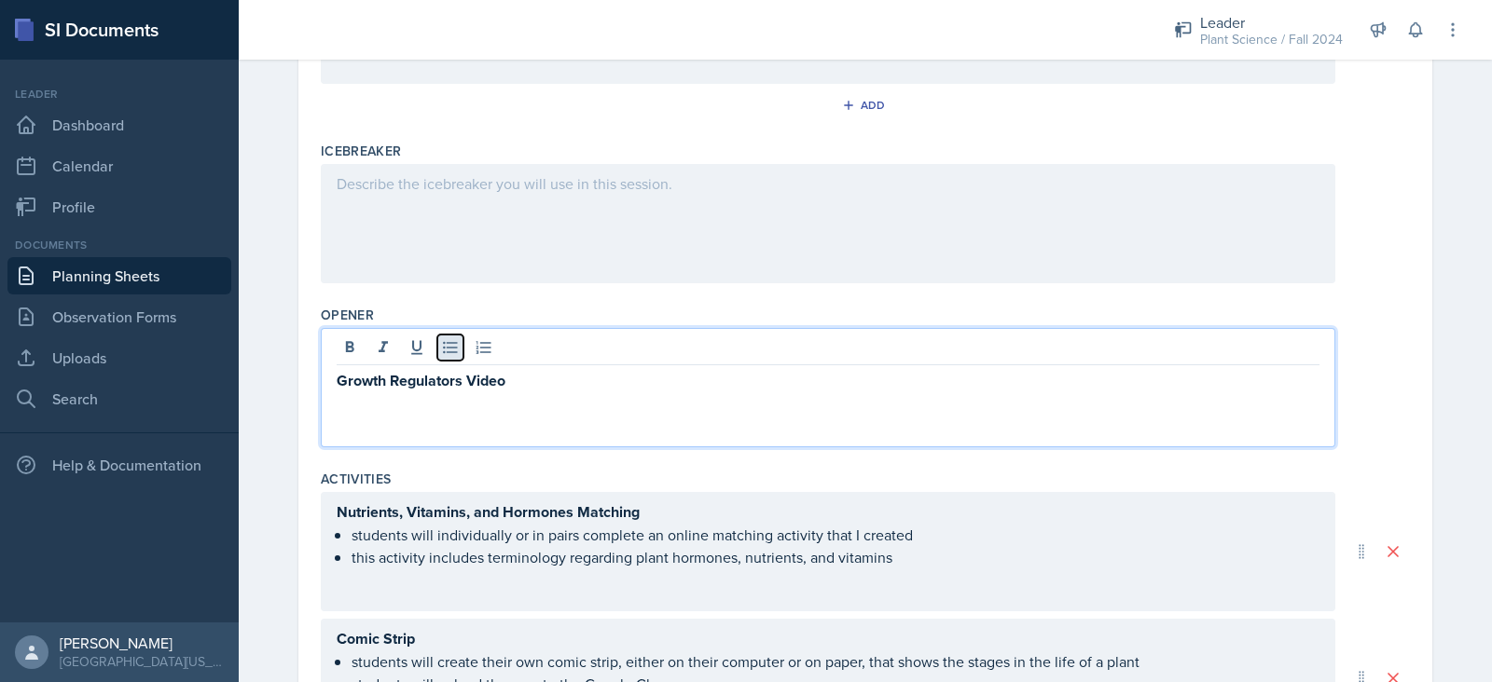
click at [447, 353] on icon at bounding box center [450, 347] width 19 height 19
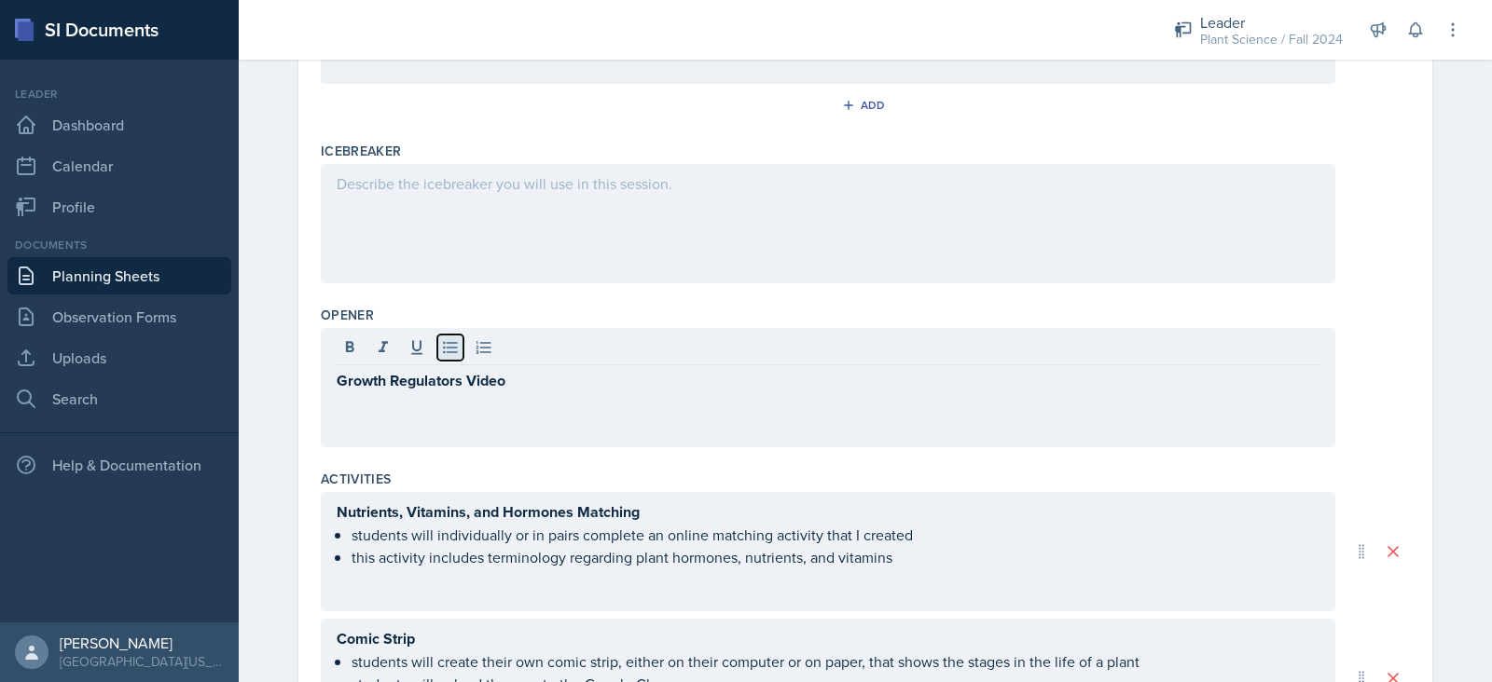
click at [443, 349] on icon at bounding box center [450, 347] width 19 height 19
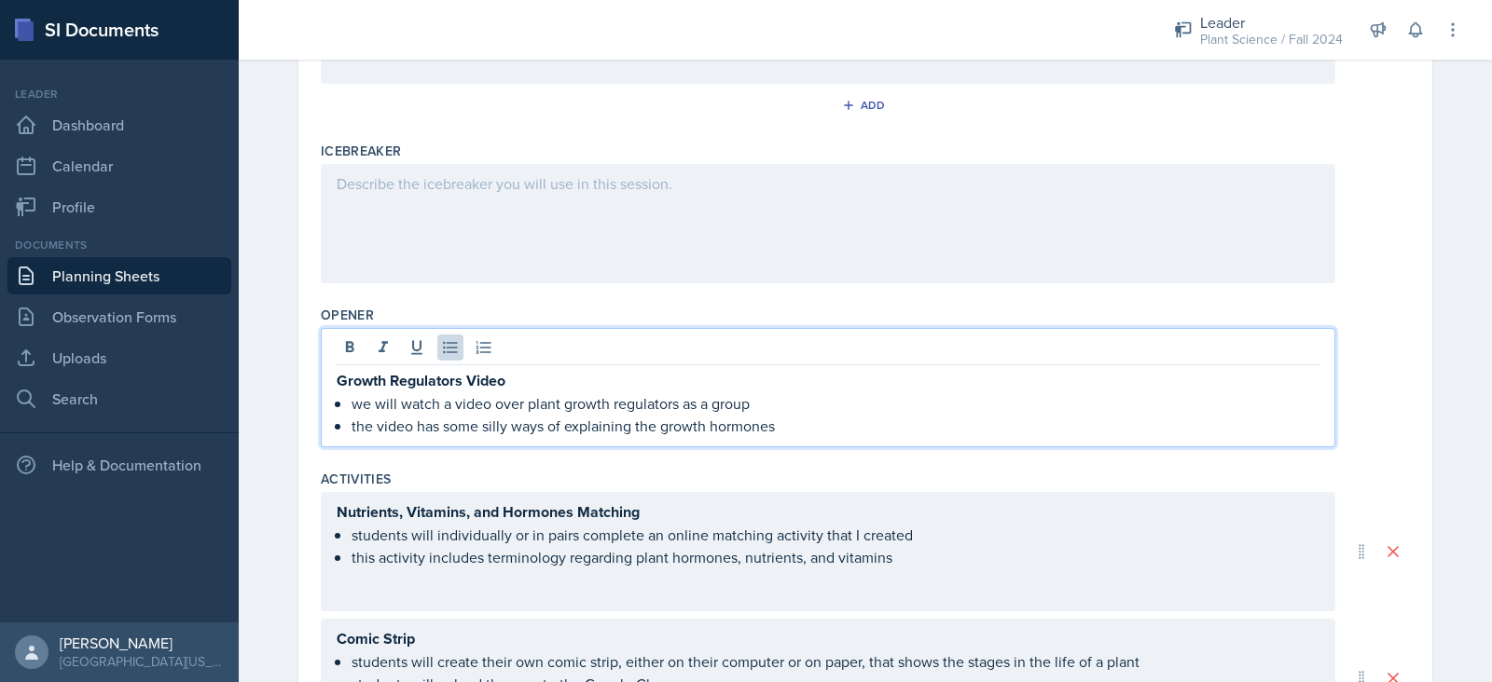
click at [499, 404] on p "we will watch a video over plant growth regulators as a group" at bounding box center [835, 403] width 968 height 22
click at [783, 420] on p "the video has some silly ways of explaining the growth hormones" at bounding box center [835, 426] width 968 height 22
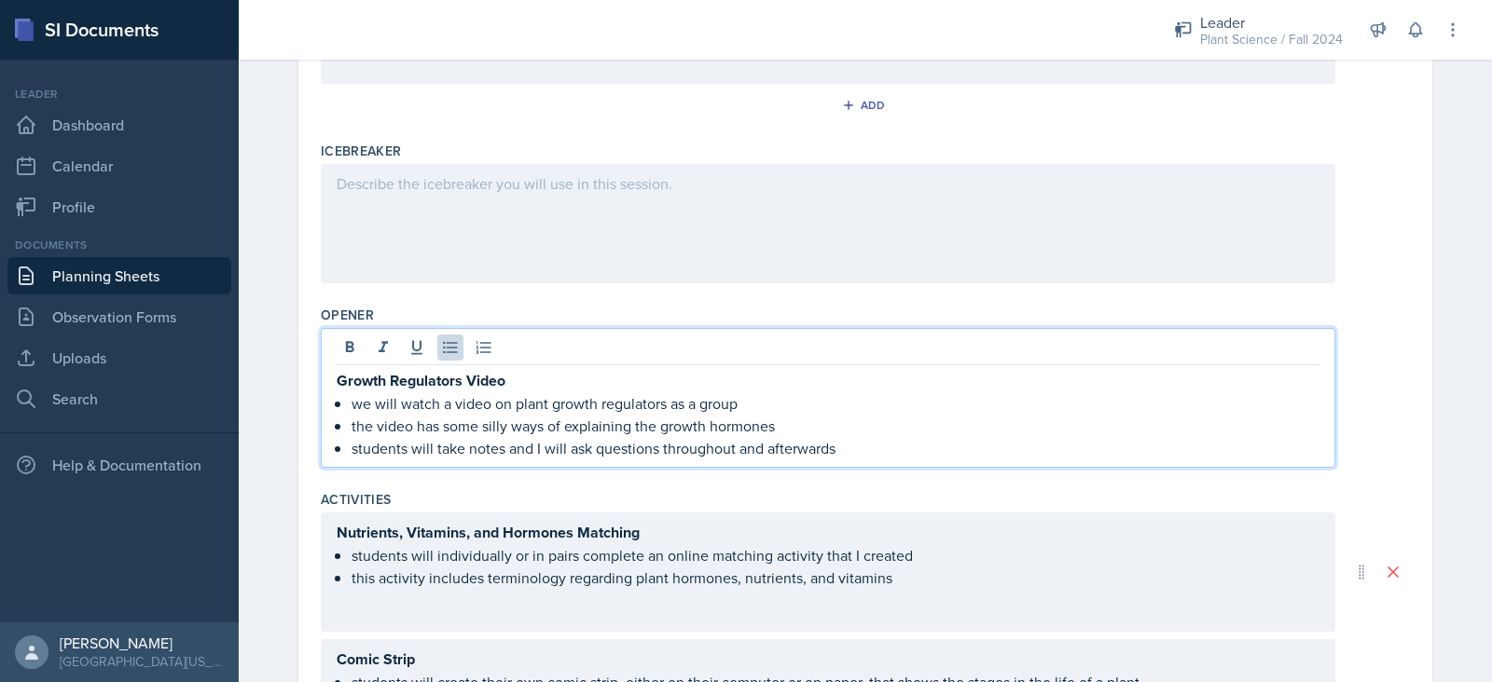
click at [671, 193] on div at bounding box center [828, 223] width 1014 height 119
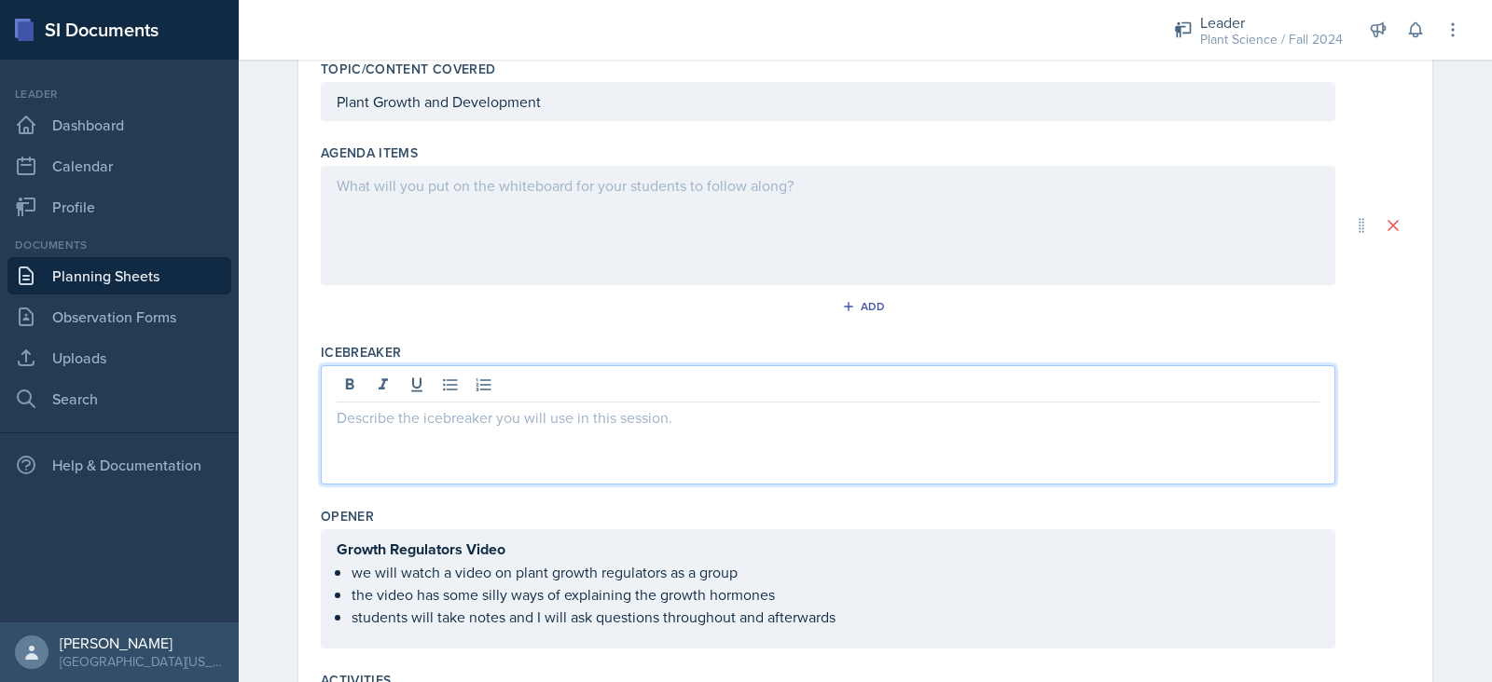
scroll to position [193, 0]
click at [574, 172] on div at bounding box center [828, 226] width 1014 height 119
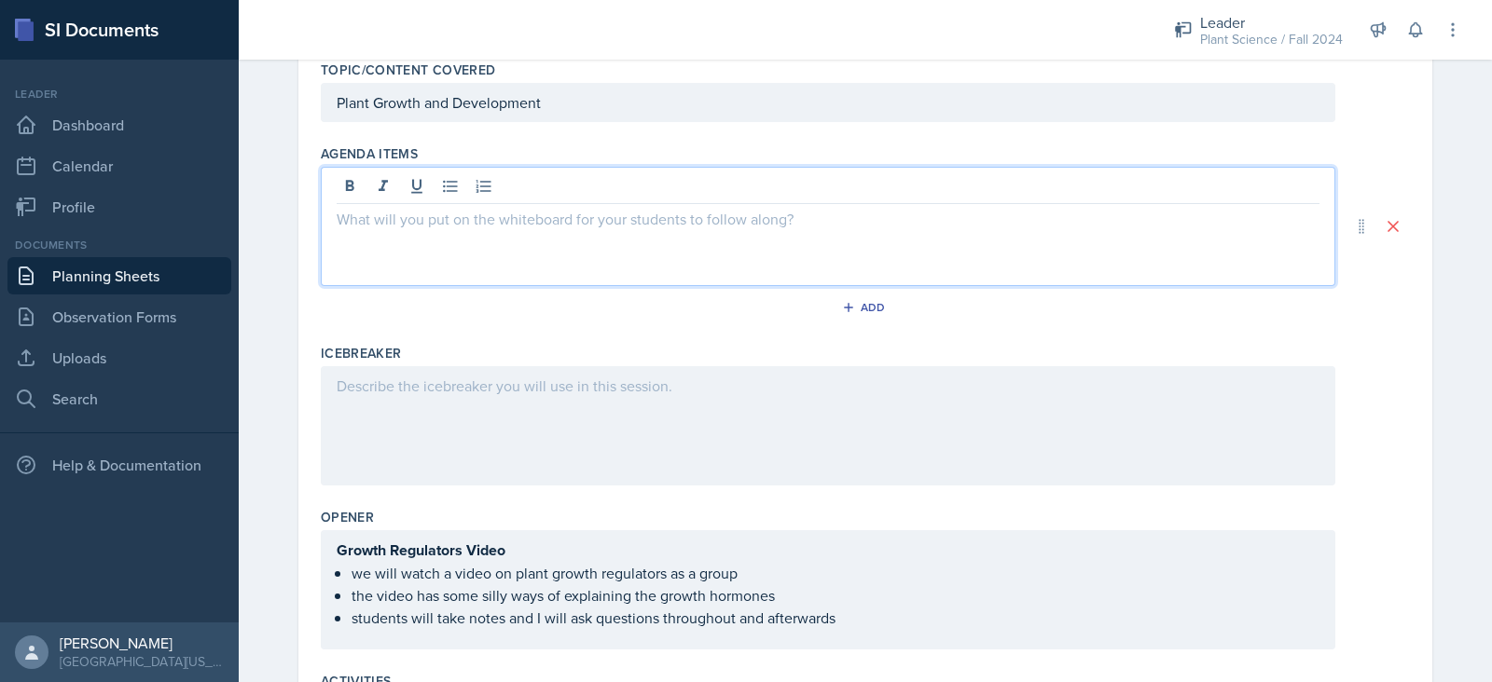
scroll to position [226, 0]
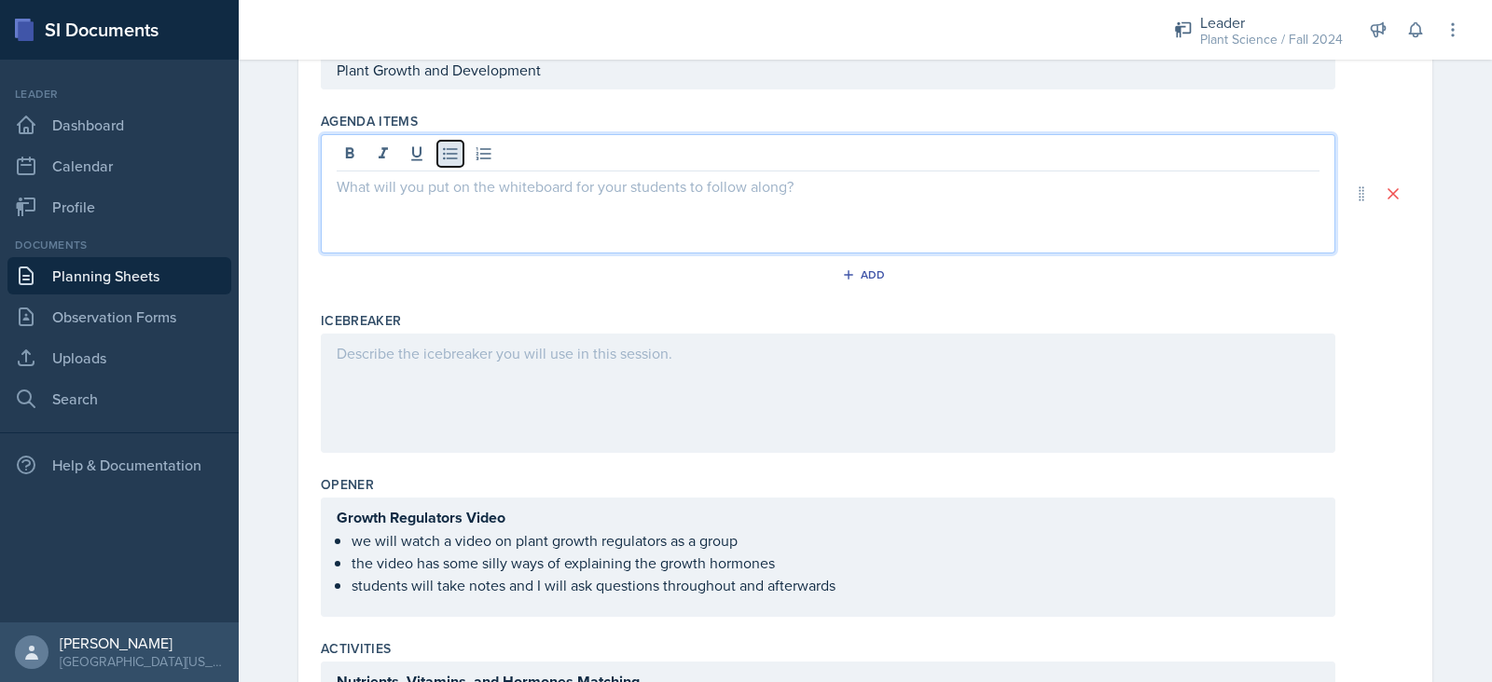
click at [441, 150] on icon at bounding box center [450, 154] width 19 height 19
click at [340, 212] on div "icebreaker video" at bounding box center [828, 208] width 983 height 67
click at [357, 234] on p at bounding box center [835, 231] width 968 height 22
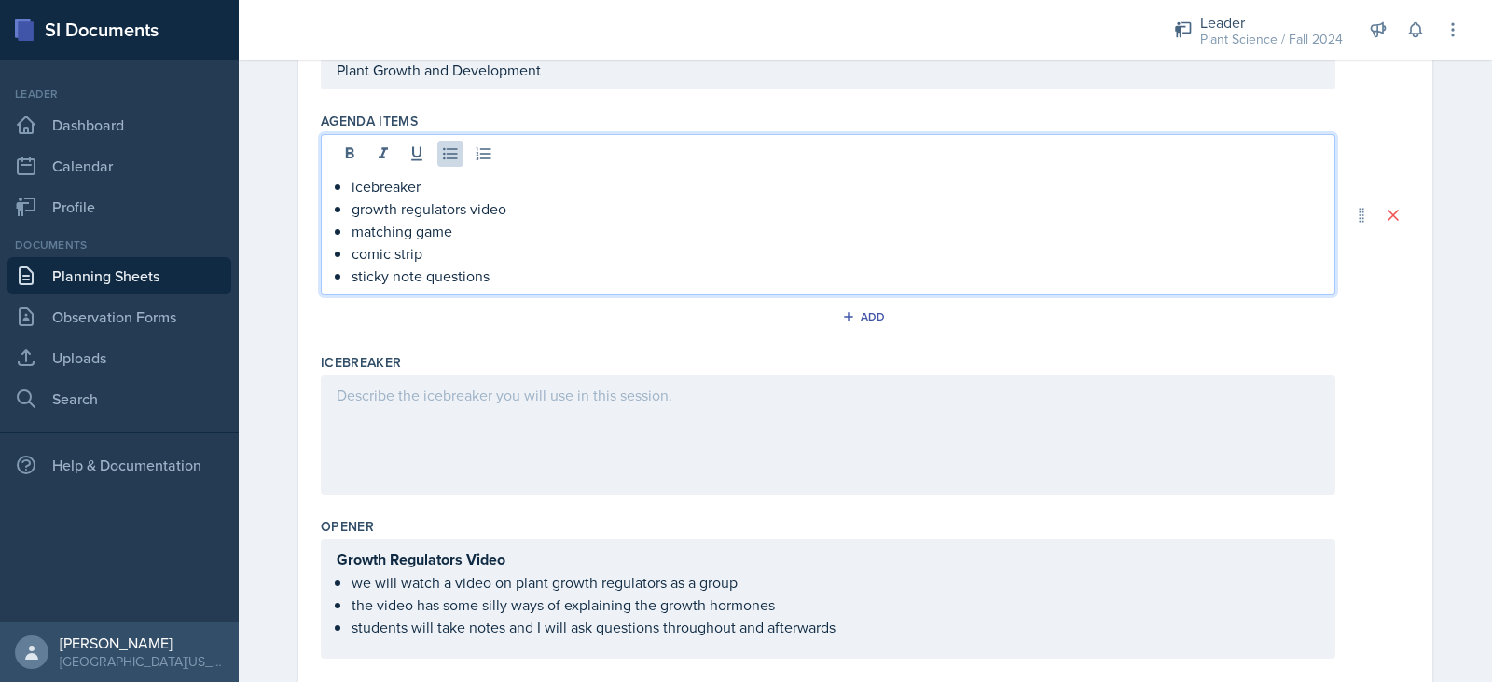
click at [391, 400] on div at bounding box center [828, 435] width 1014 height 119
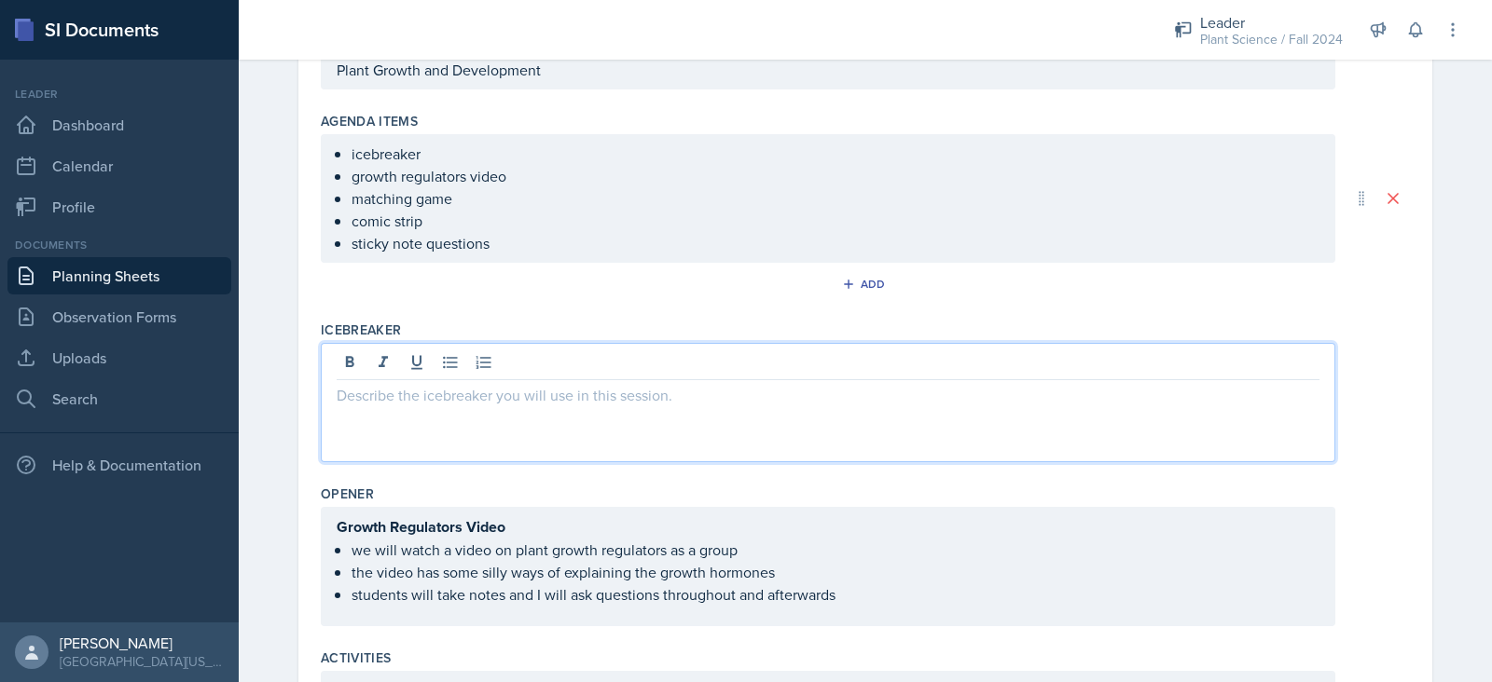
scroll to position [194, 0]
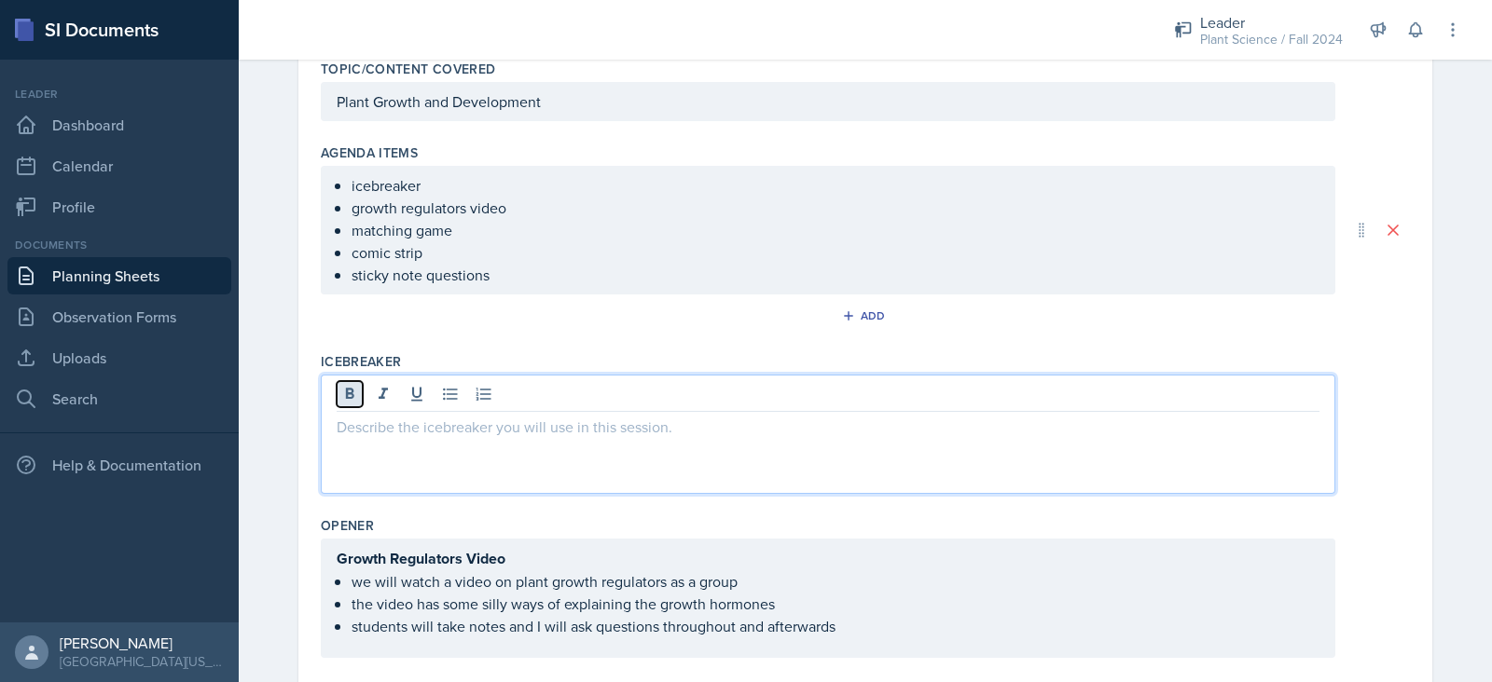
click at [340, 400] on icon at bounding box center [349, 394] width 19 height 19
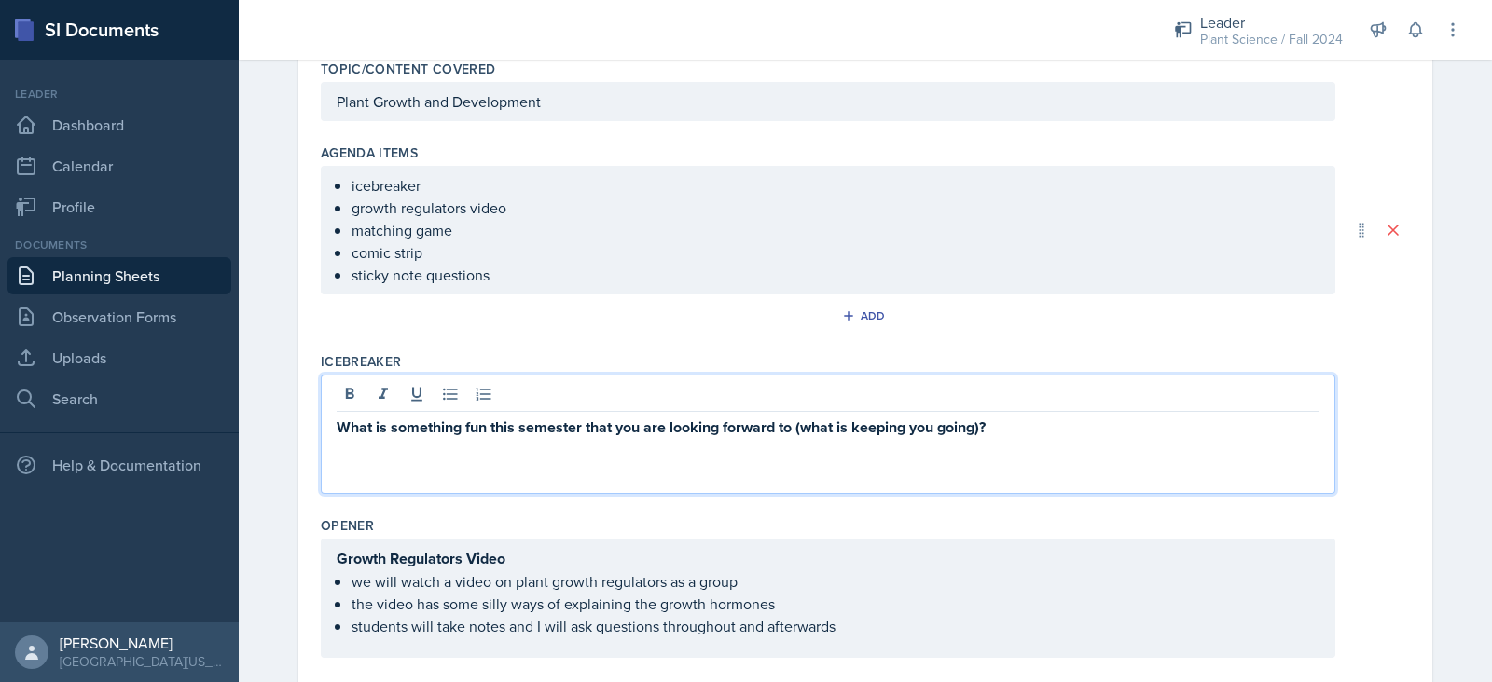
click at [995, 428] on p "What is something fun this semester that you are looking forward to (what is ke…" at bounding box center [828, 427] width 983 height 23
click at [797, 421] on strong "What is something fun this semester that you are looking forward to (what is ke…" at bounding box center [738, 427] width 802 height 21
click at [737, 423] on p "What is keeping you going as we reach [GEOGRAPHIC_DATA])?" at bounding box center [828, 427] width 983 height 23
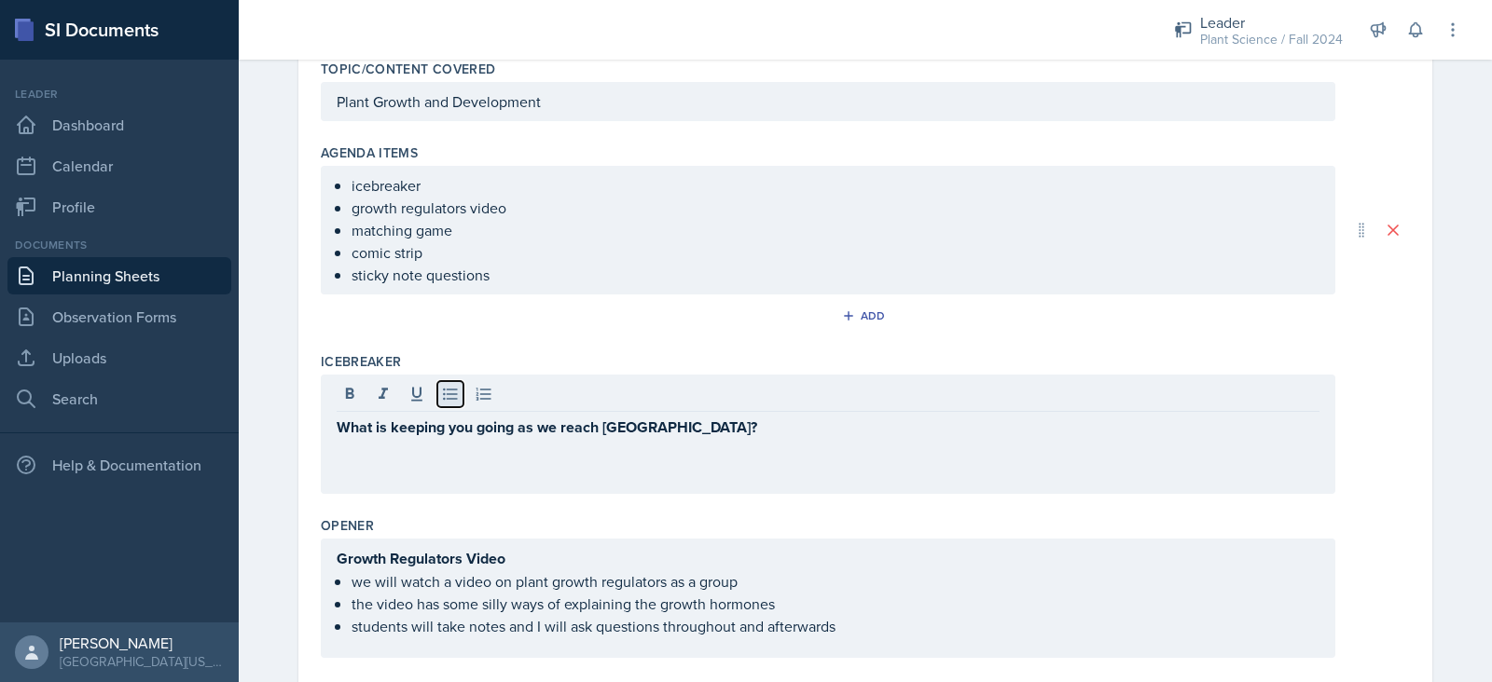
click at [442, 399] on icon at bounding box center [450, 394] width 19 height 19
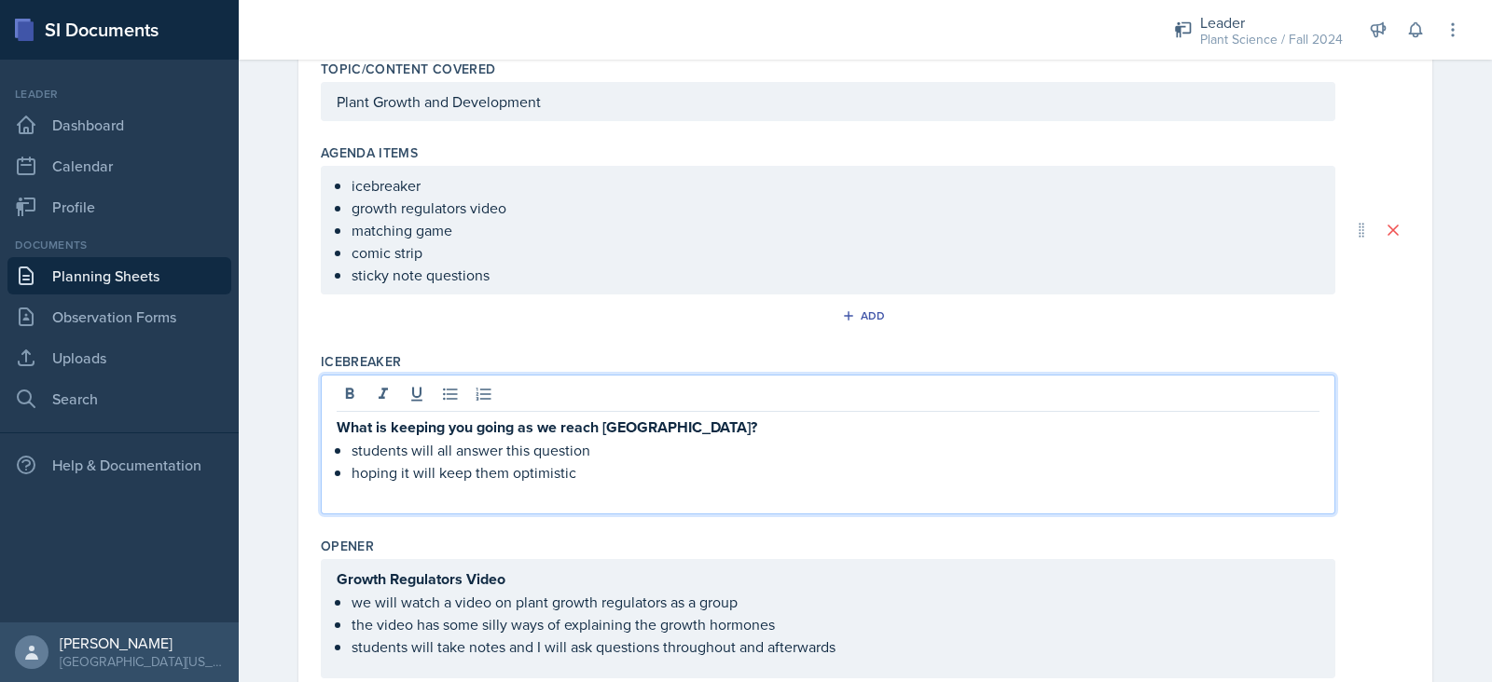
click at [392, 501] on p at bounding box center [828, 495] width 983 height 22
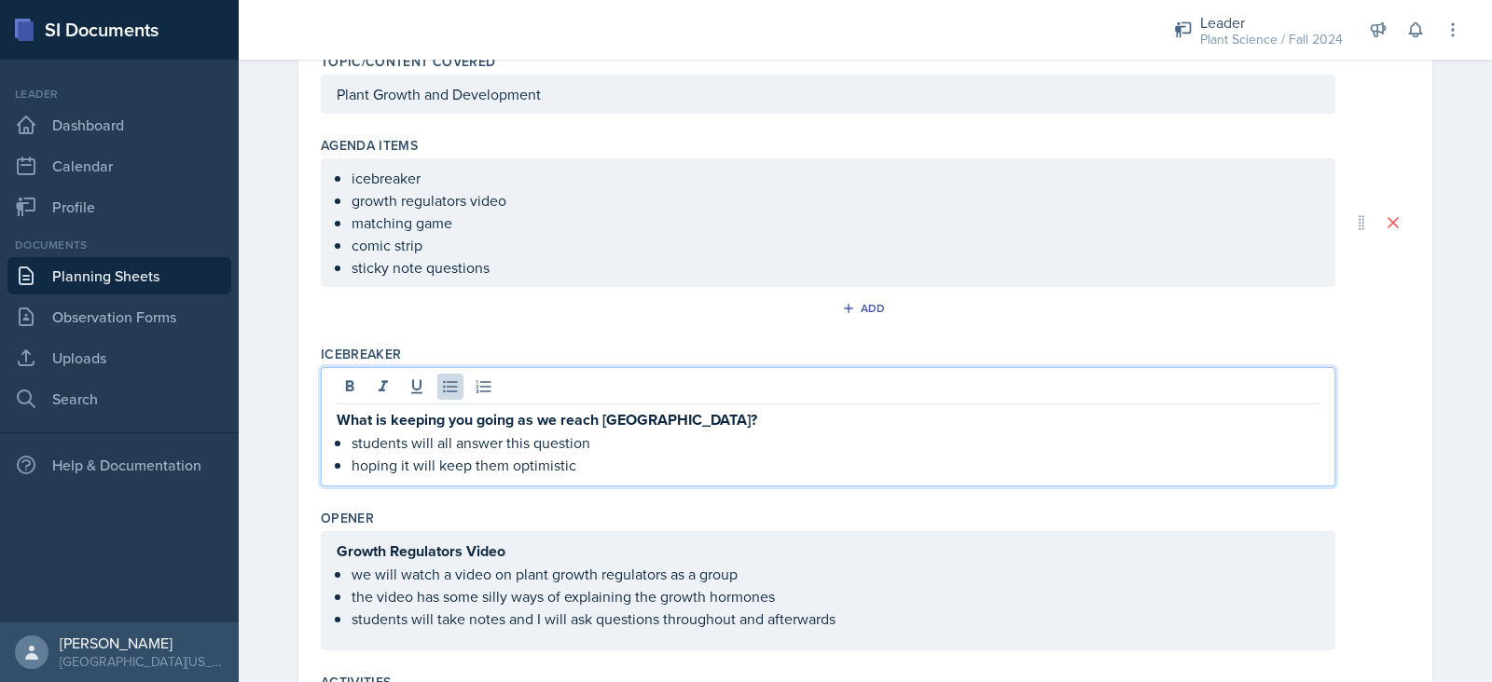
scroll to position [0, 0]
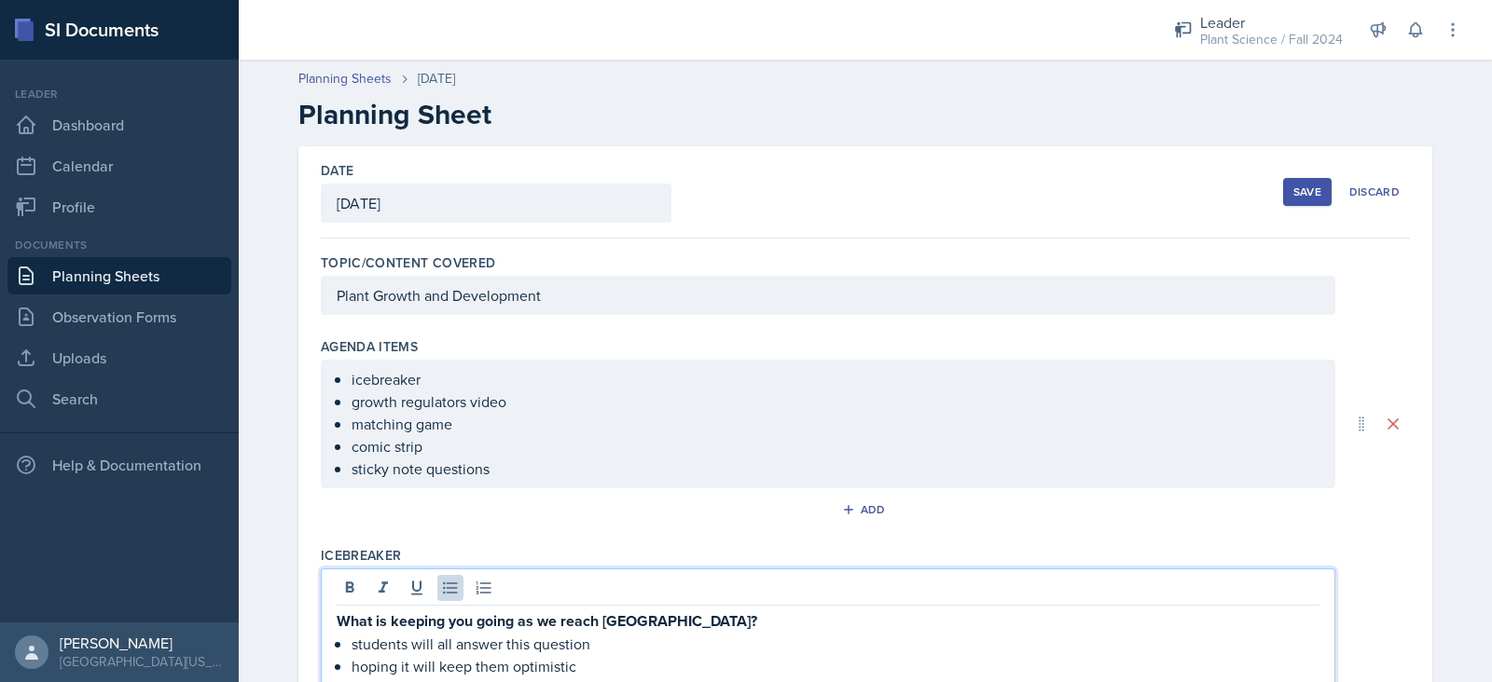
click at [1293, 186] on div "Save" at bounding box center [1307, 192] width 28 height 15
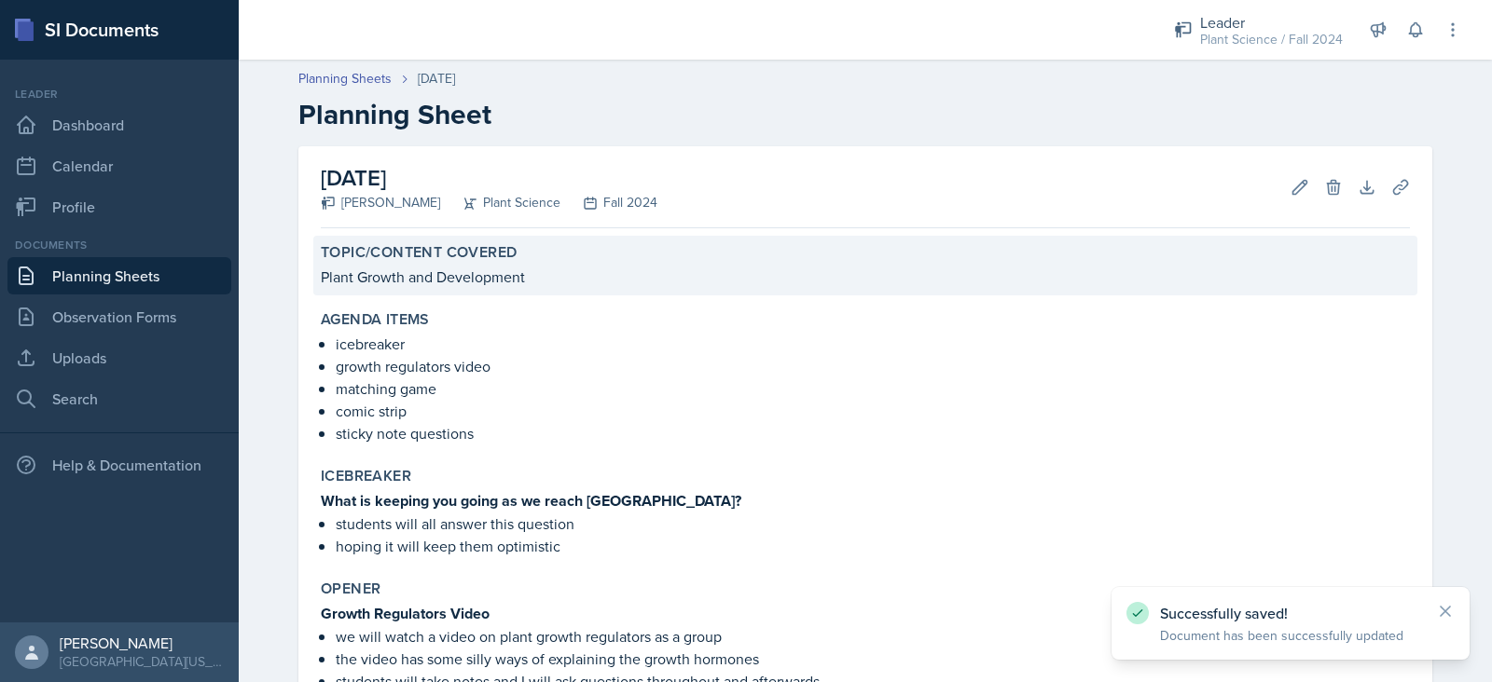
scroll to position [446, 0]
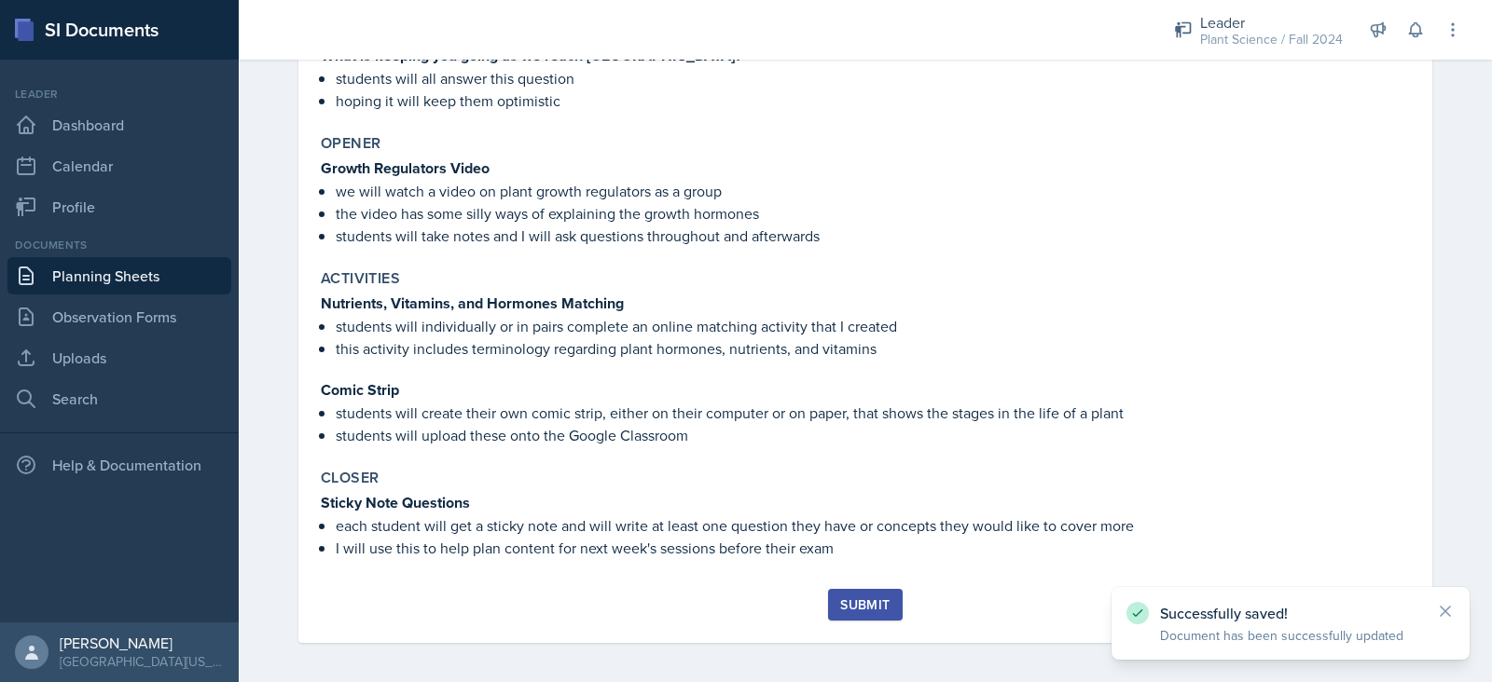
click at [846, 601] on div "Submit" at bounding box center [864, 605] width 49 height 15
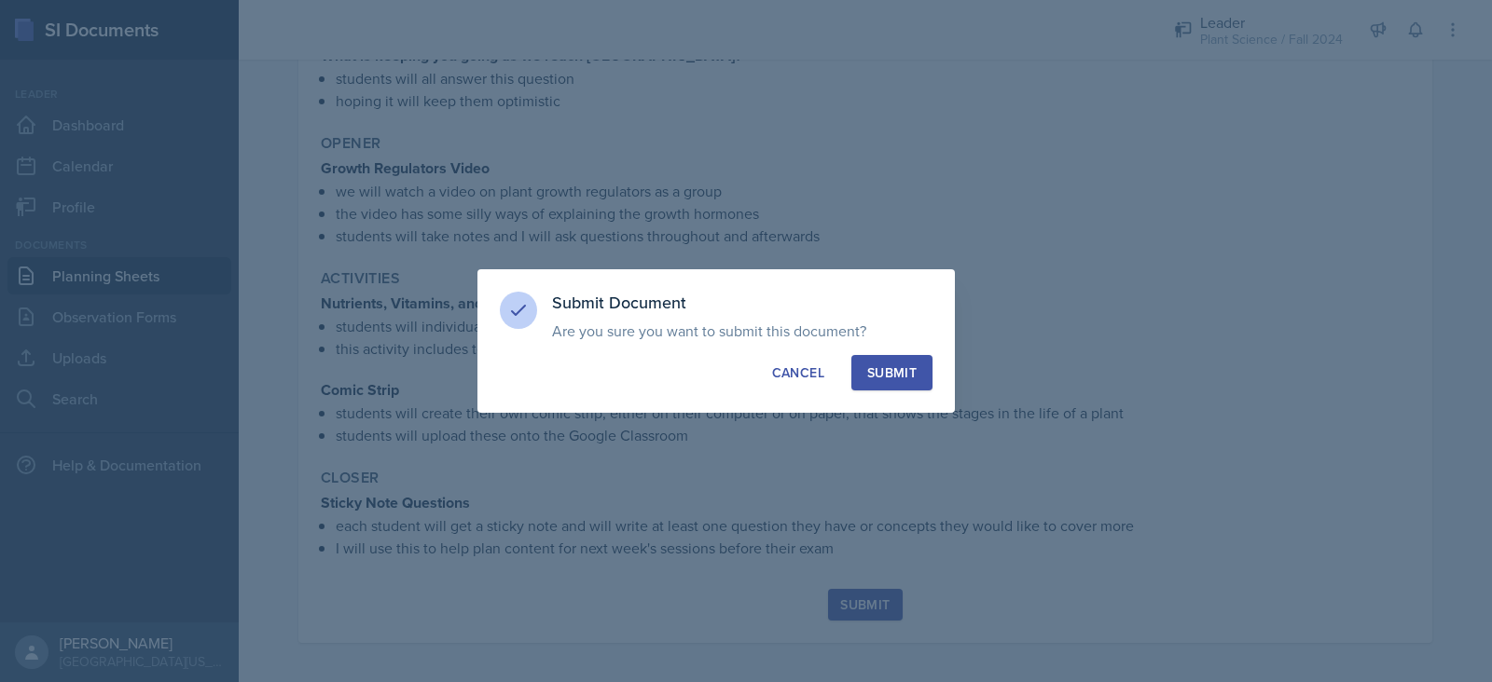
click at [890, 380] on div "Submit" at bounding box center [891, 373] width 49 height 19
